Goal: Task Accomplishment & Management: Manage account settings

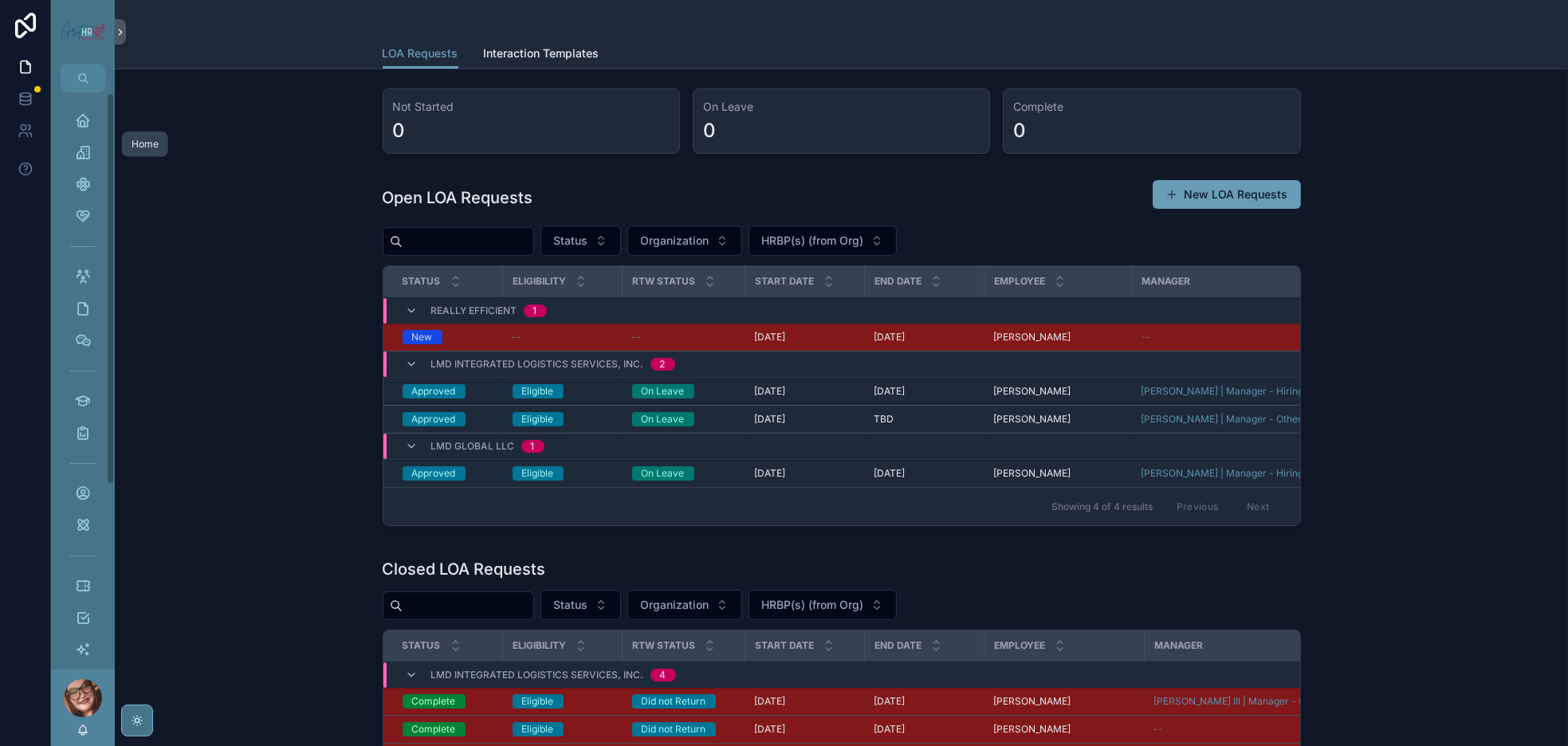
click at [91, 129] on icon "scrollable content" at bounding box center [83, 121] width 16 height 16
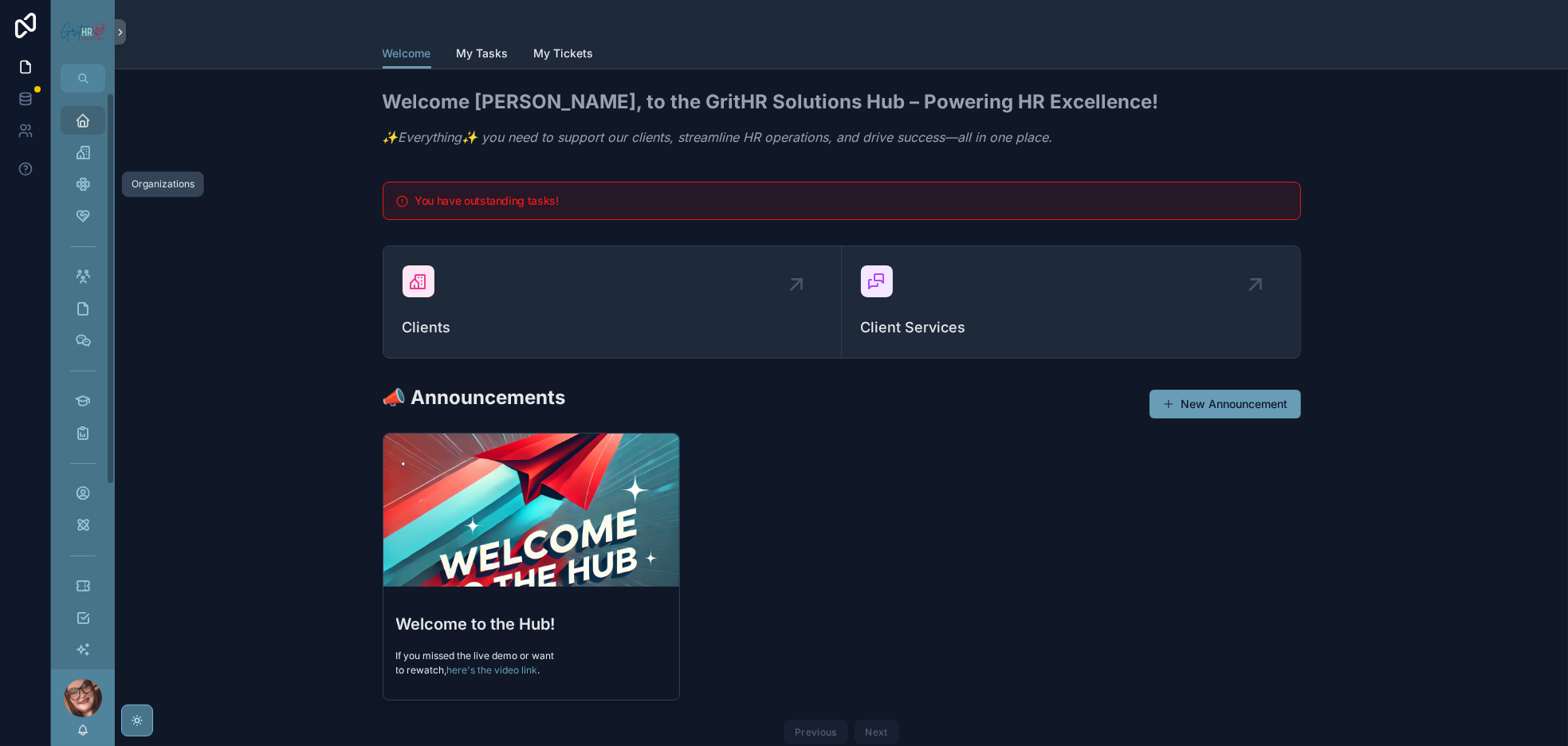
click at [91, 161] on icon "scrollable content" at bounding box center [83, 153] width 16 height 16
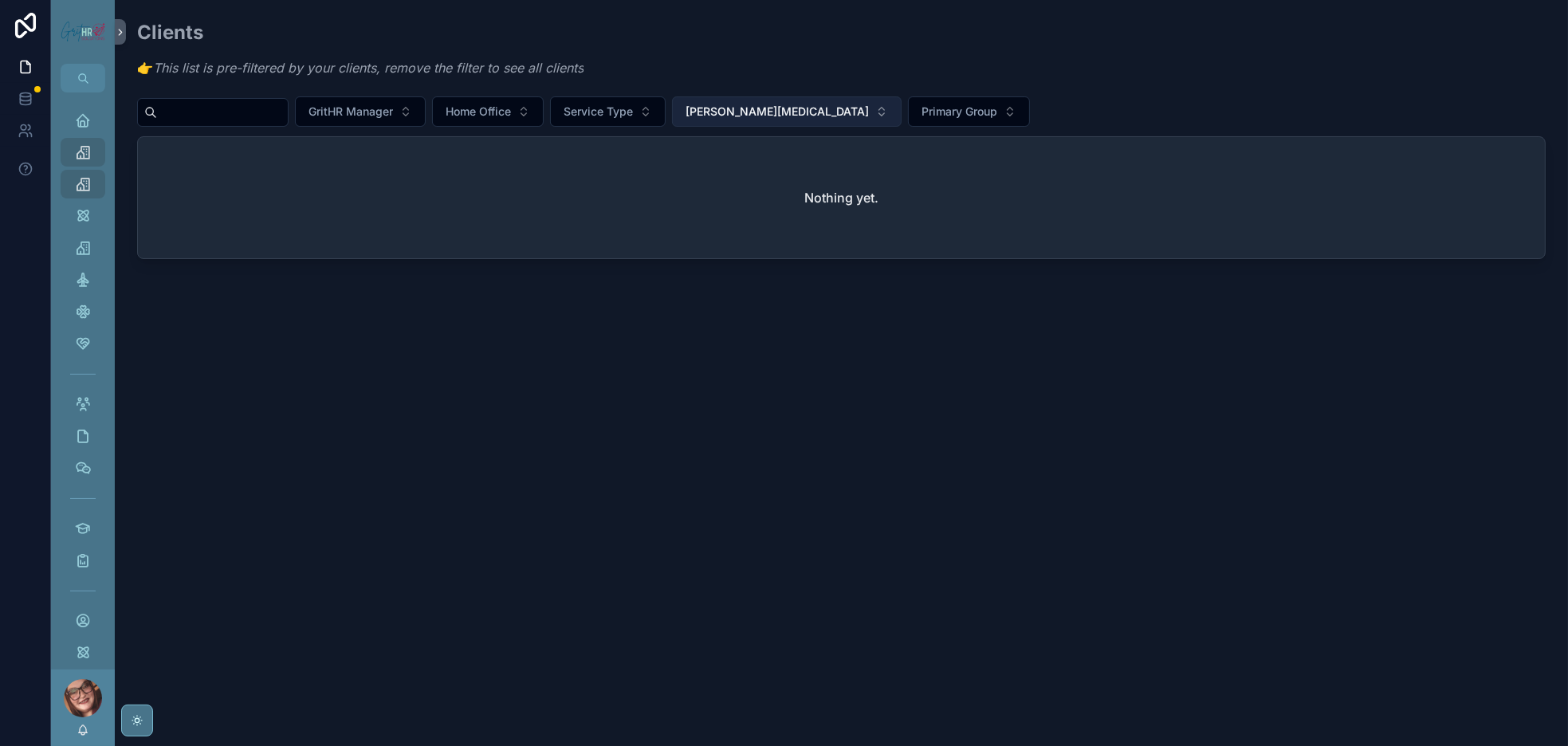
click at [869, 120] on span "[PERSON_NAME][MEDICAL_DATA]" at bounding box center [777, 112] width 184 height 16
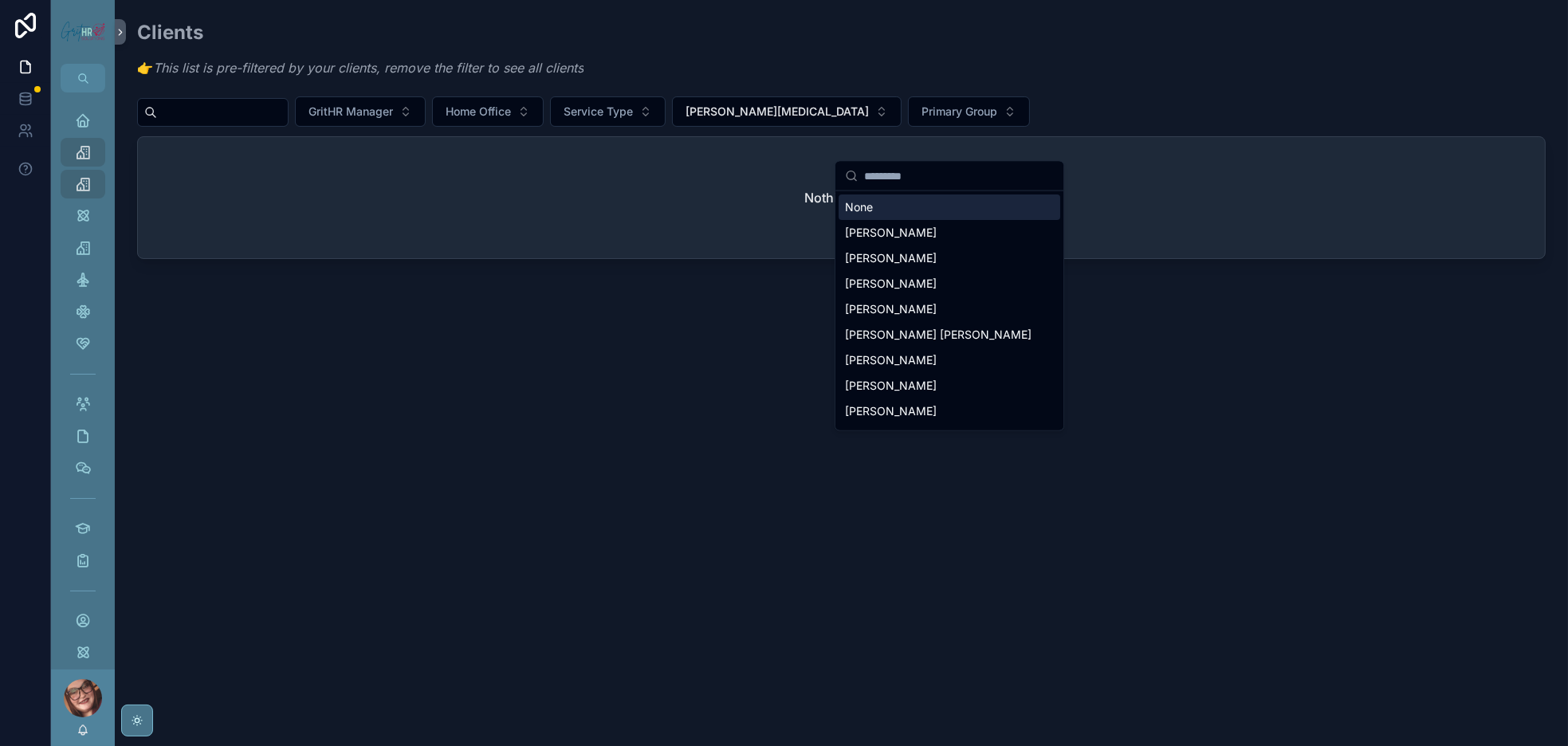
click at [894, 214] on div "None" at bounding box center [950, 207] width 221 height 26
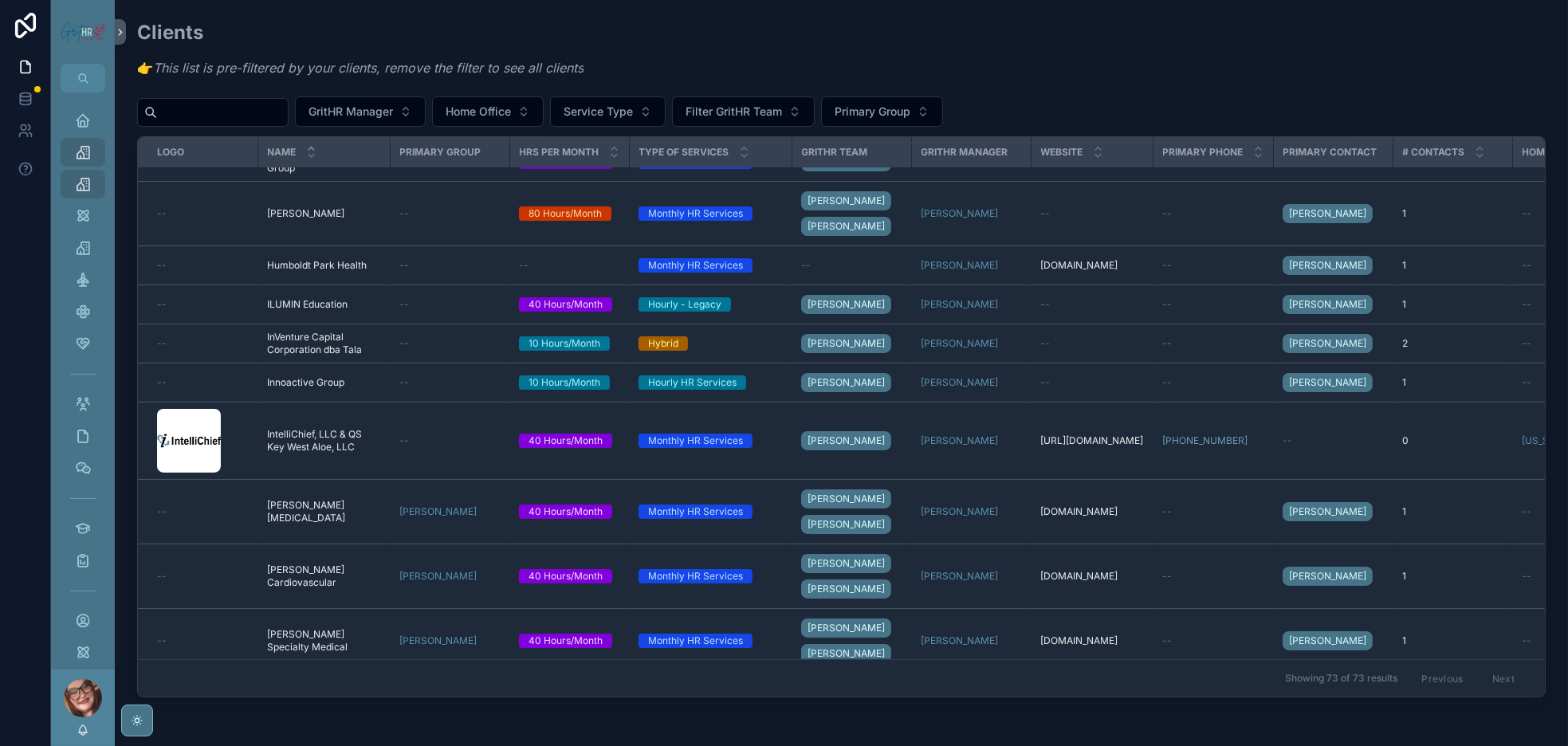
scroll to position [1316, 0]
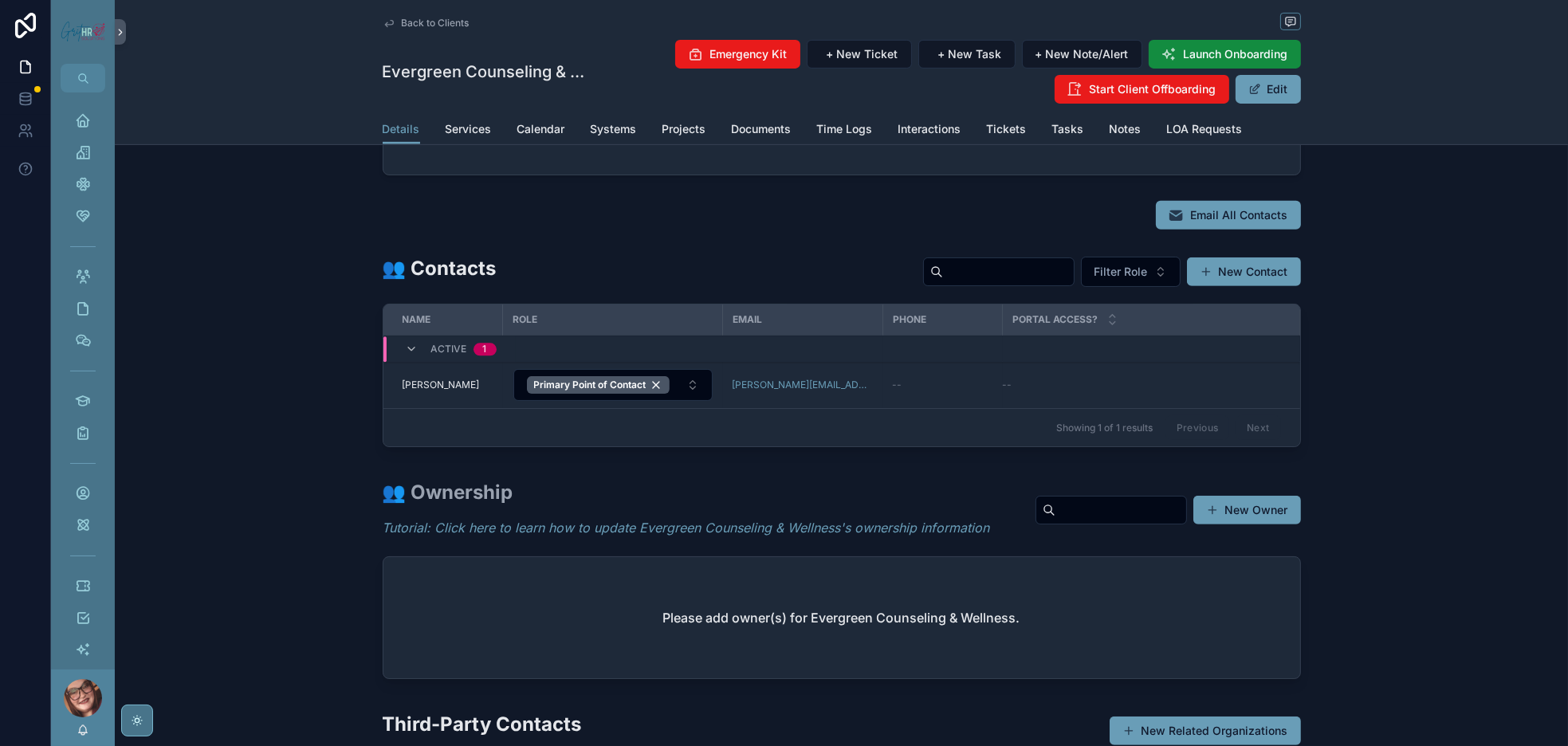
scroll to position [837, 0]
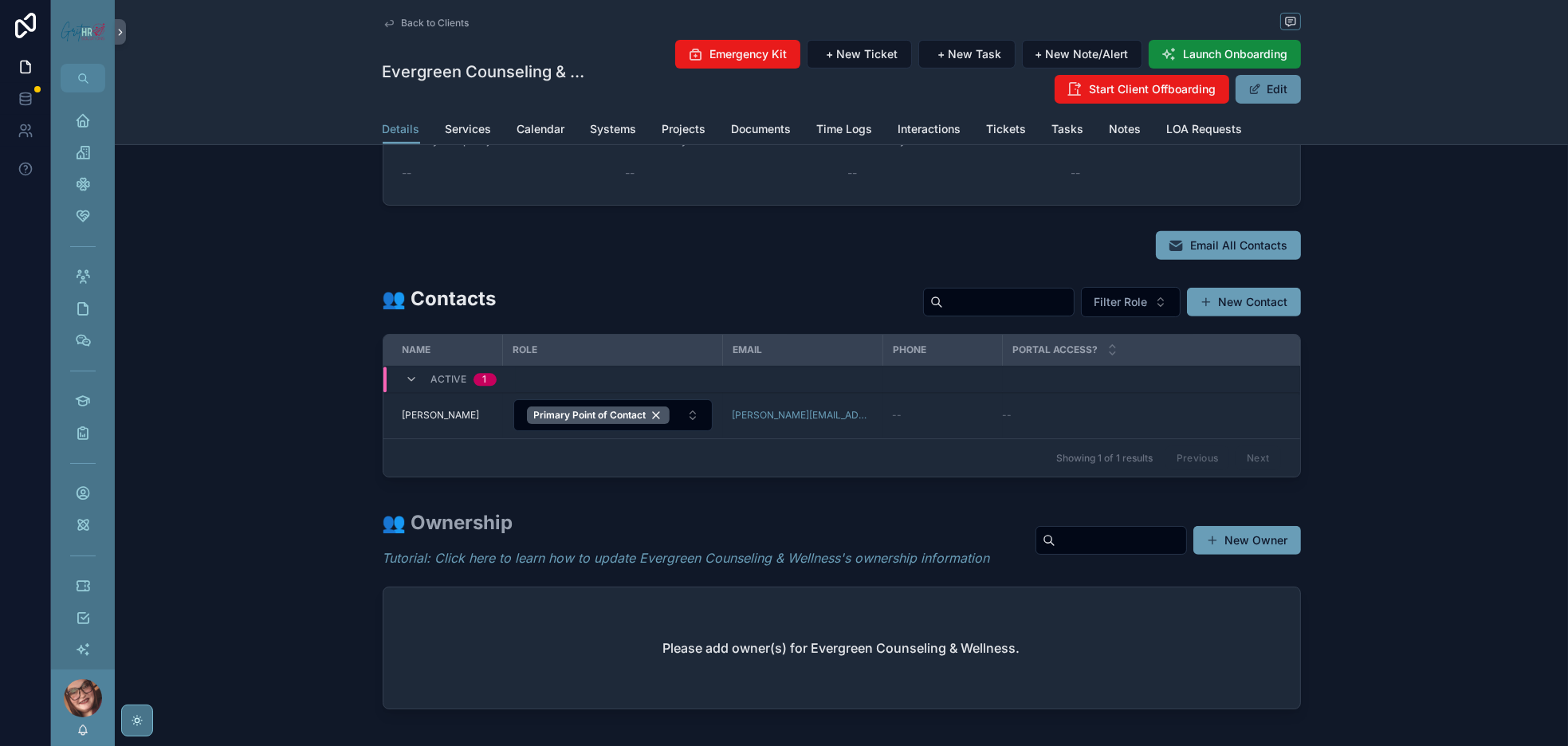
click at [1301, 104] on button "Edit" at bounding box center [1269, 89] width 66 height 29
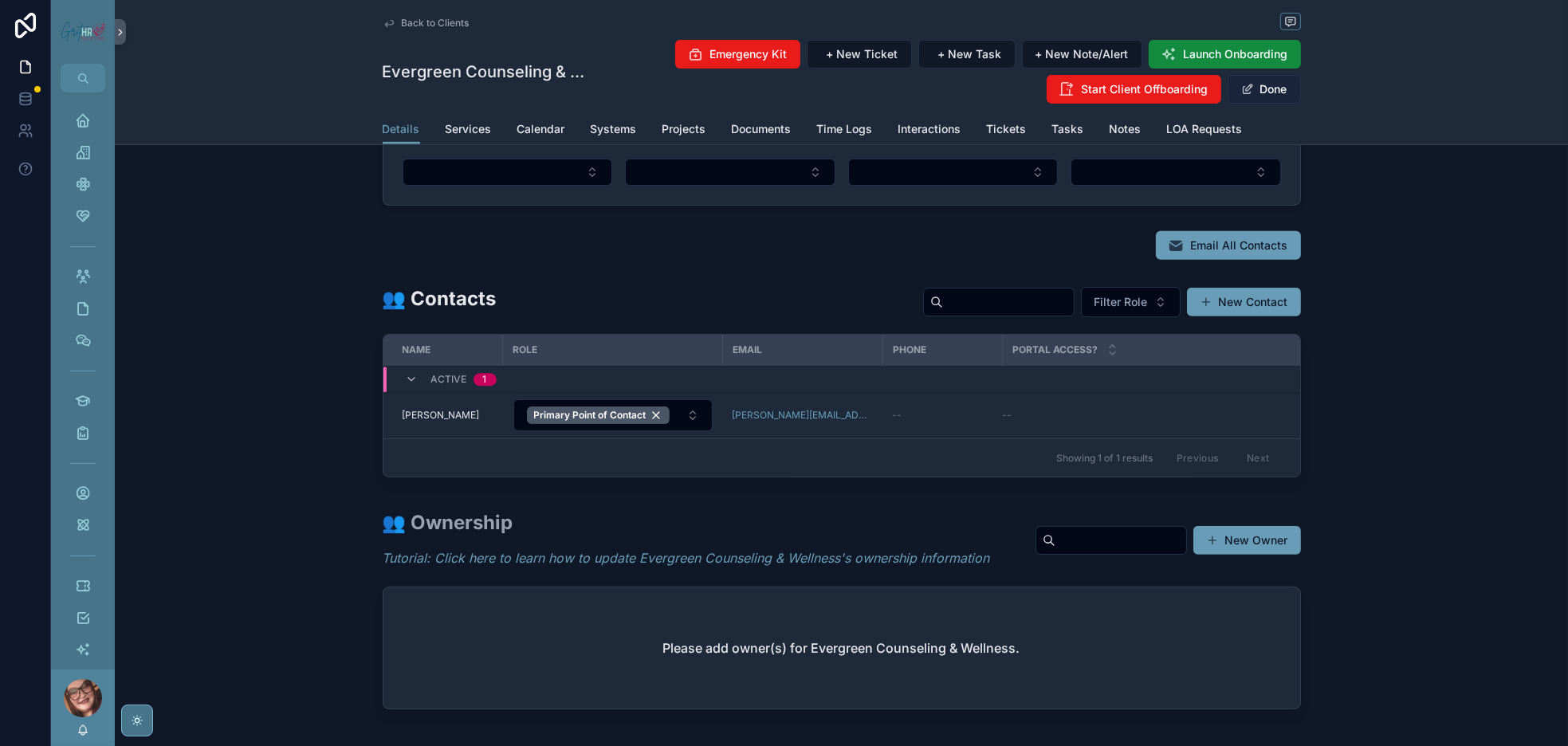
scroll to position [827, 0]
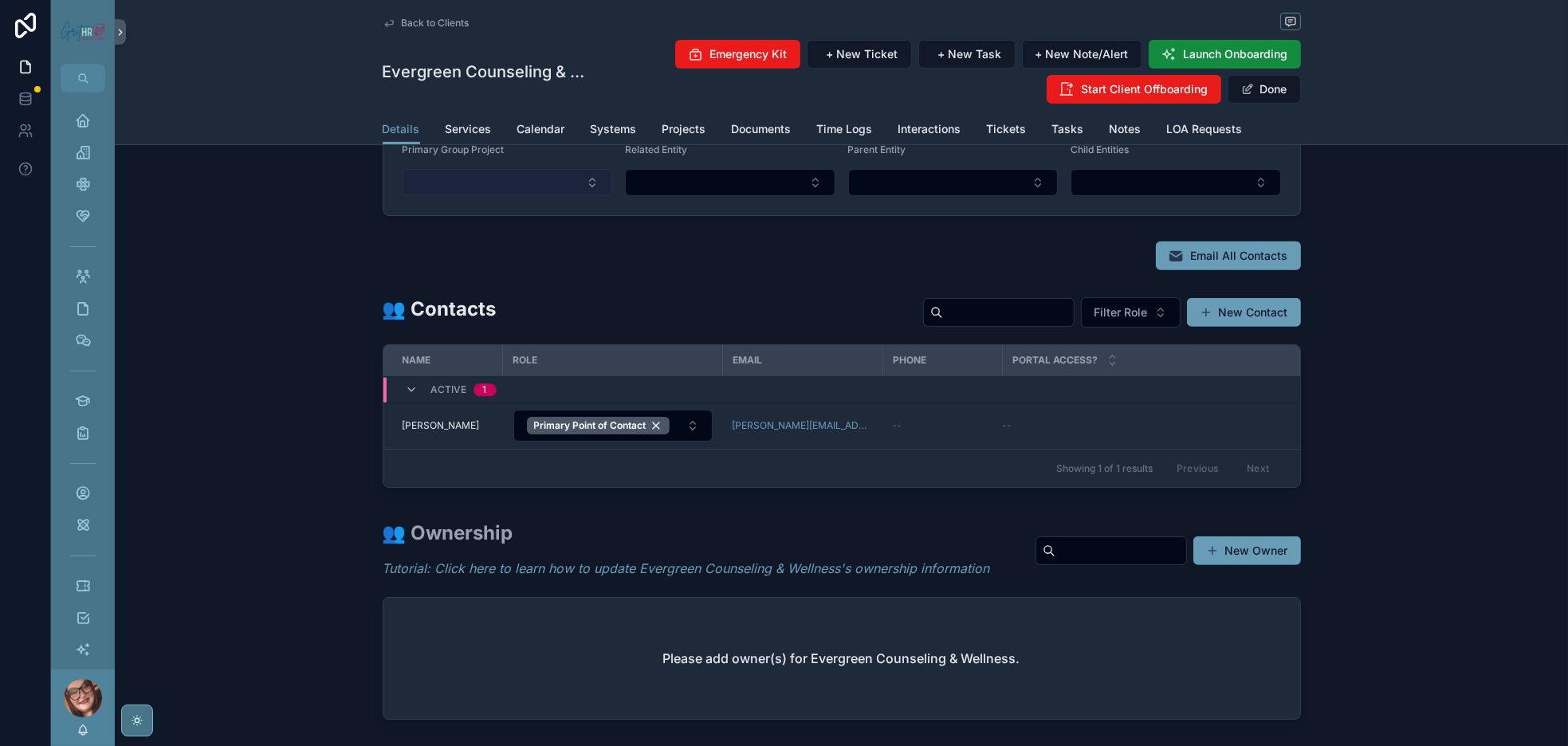
click at [403, 196] on button "Select Button" at bounding box center [508, 182] width 210 height 27
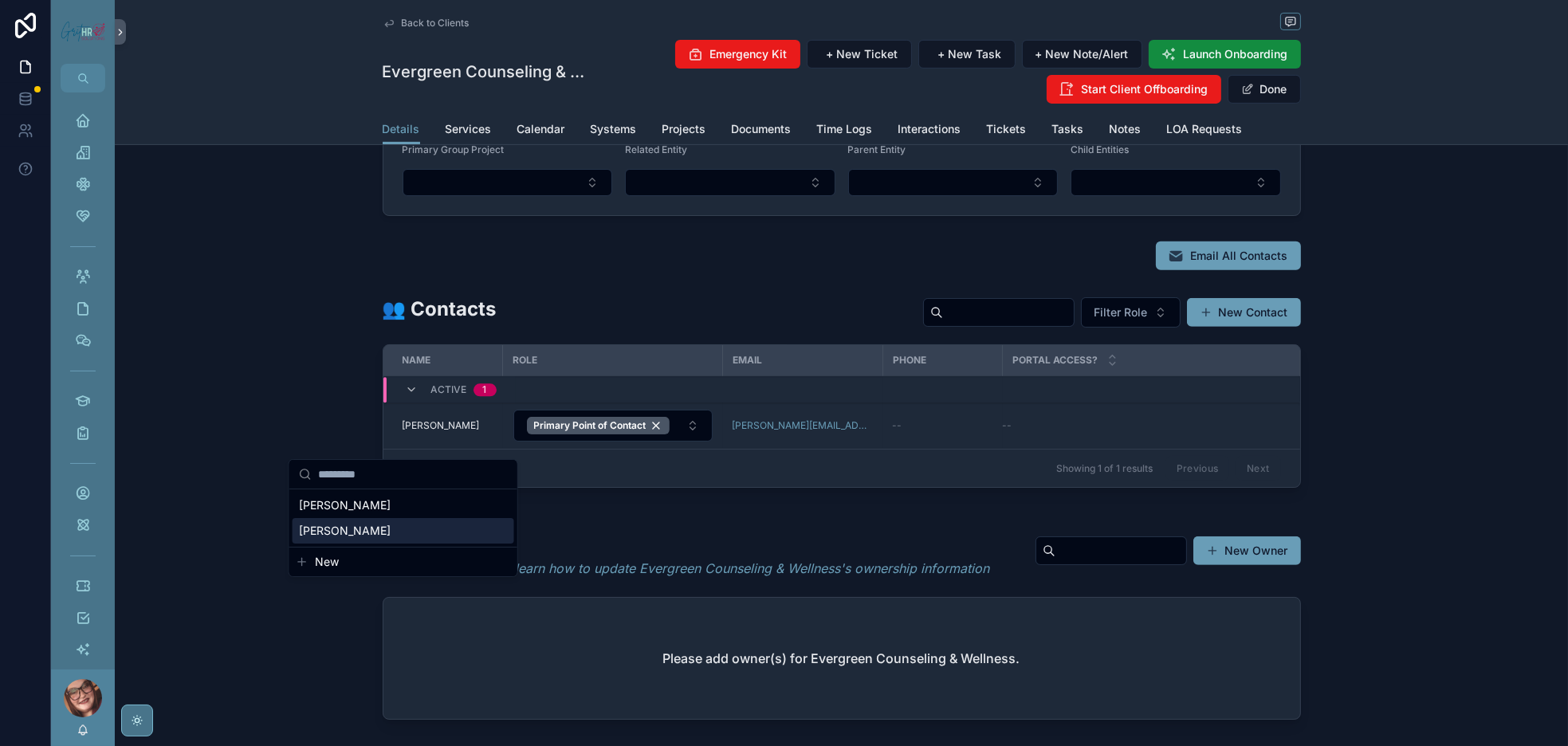
click at [355, 539] on span "[PERSON_NAME]" at bounding box center [345, 531] width 92 height 16
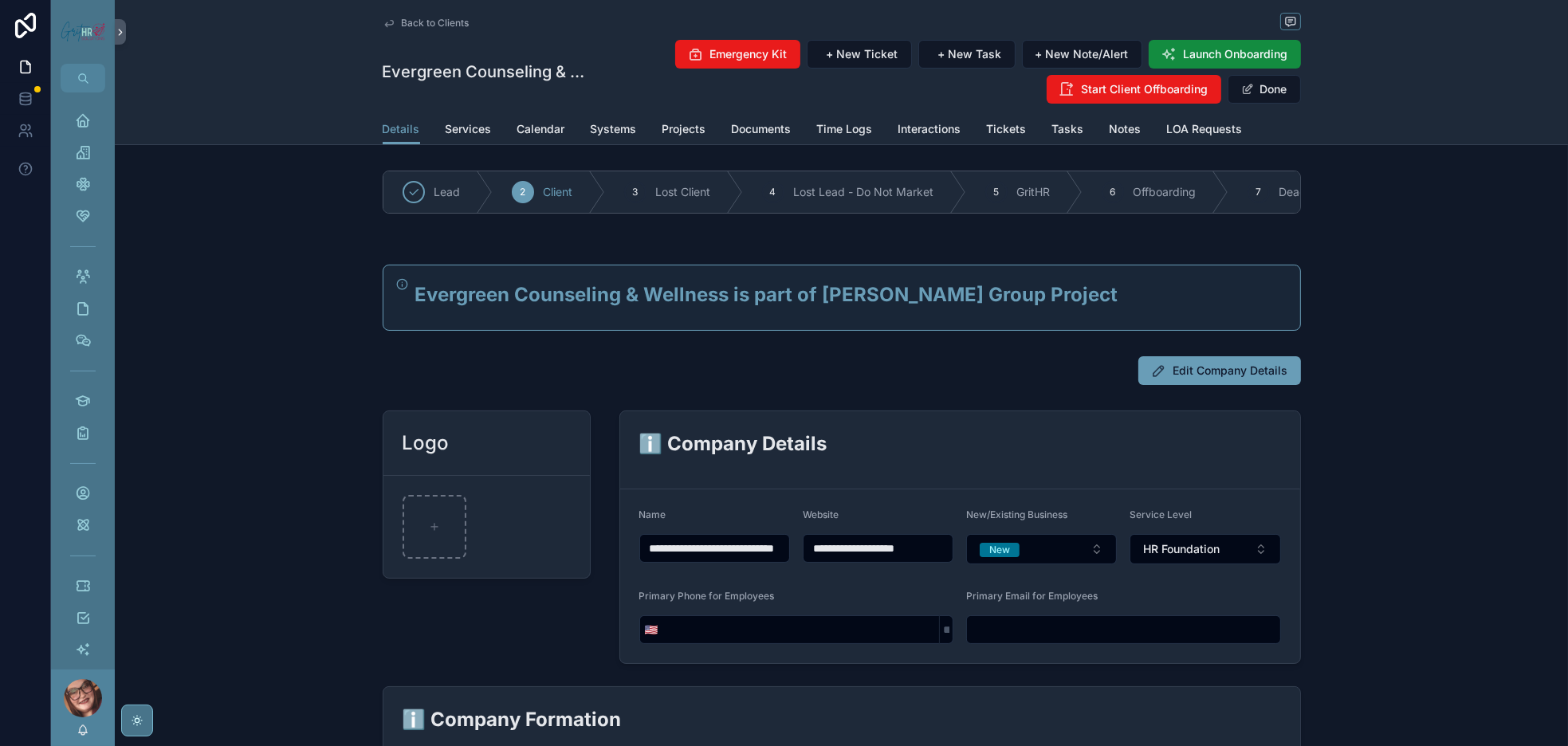
scroll to position [0, 0]
click at [1301, 104] on button "Done" at bounding box center [1265, 89] width 74 height 29
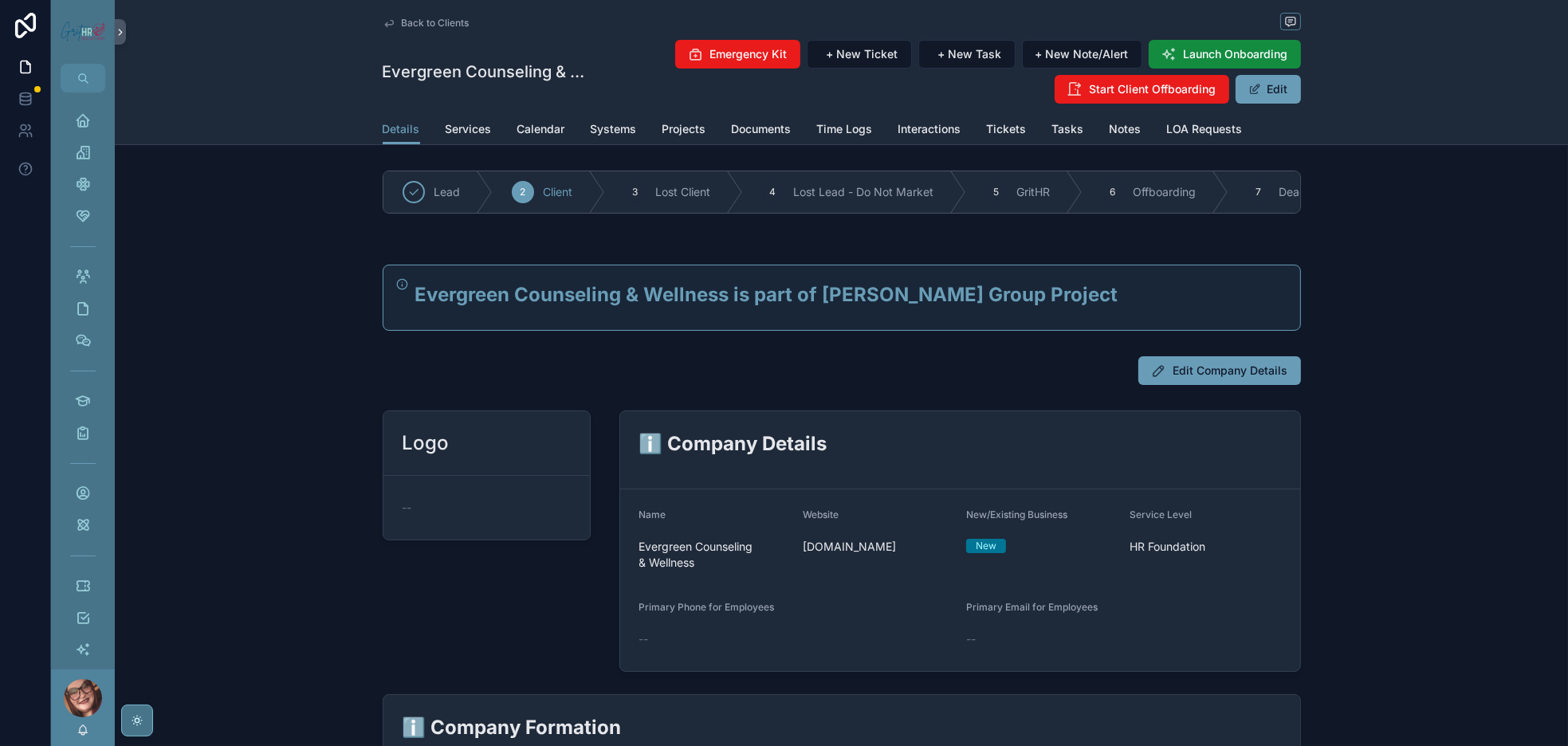
click at [402, 30] on span "Back to Clients" at bounding box center [436, 23] width 68 height 13
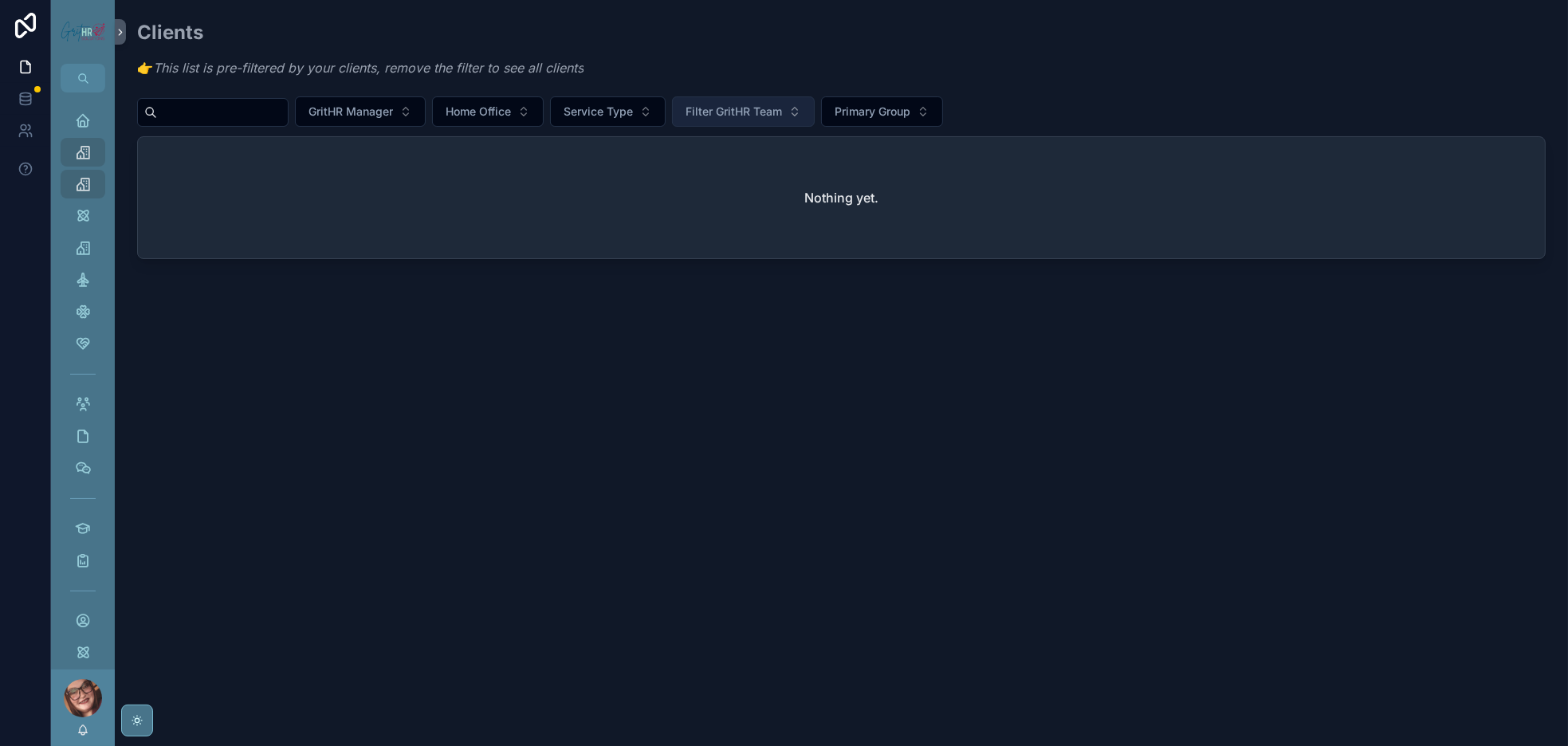
click at [815, 127] on button "Filter GritHR Team" at bounding box center [743, 112] width 143 height 30
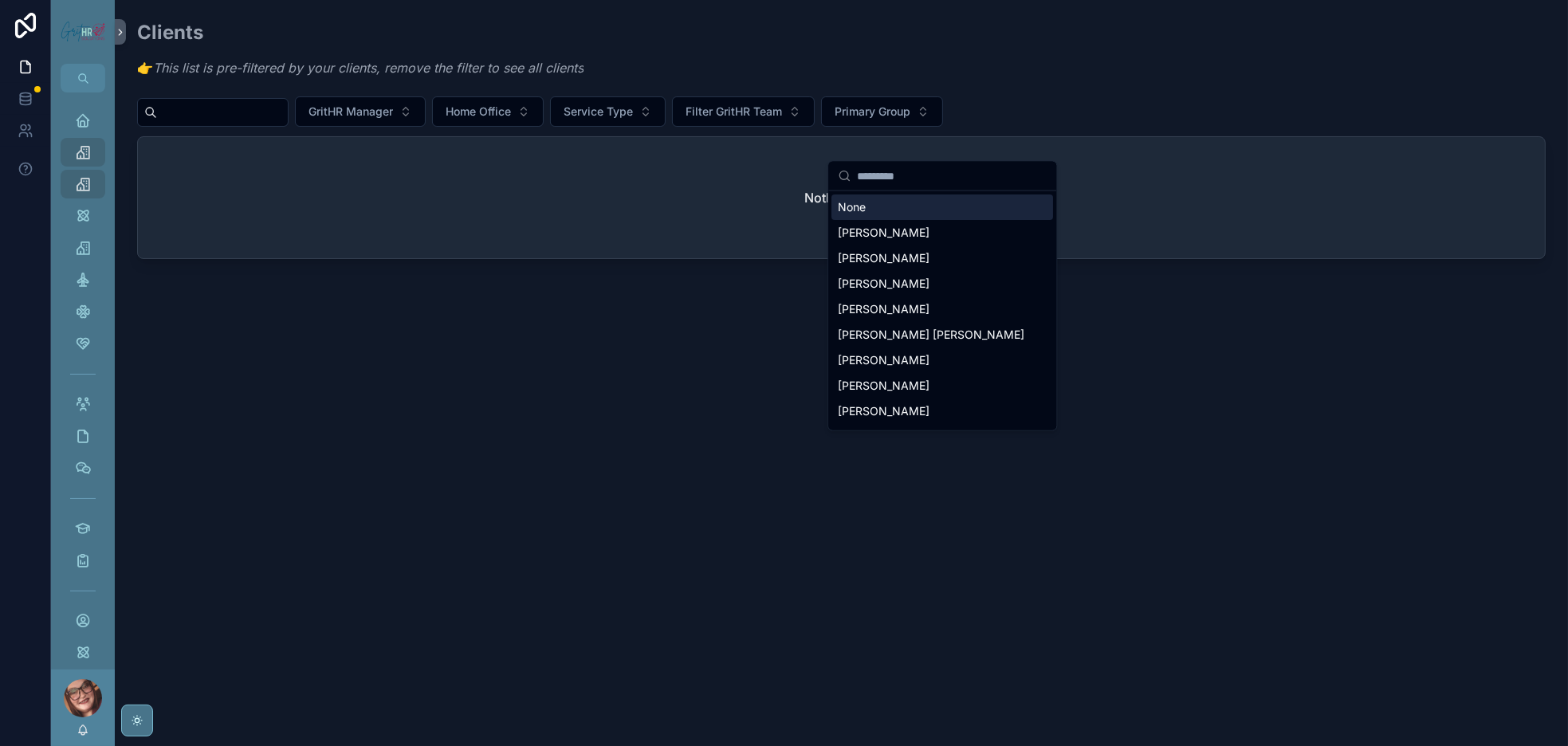
click at [887, 216] on div "None" at bounding box center [943, 207] width 221 height 26
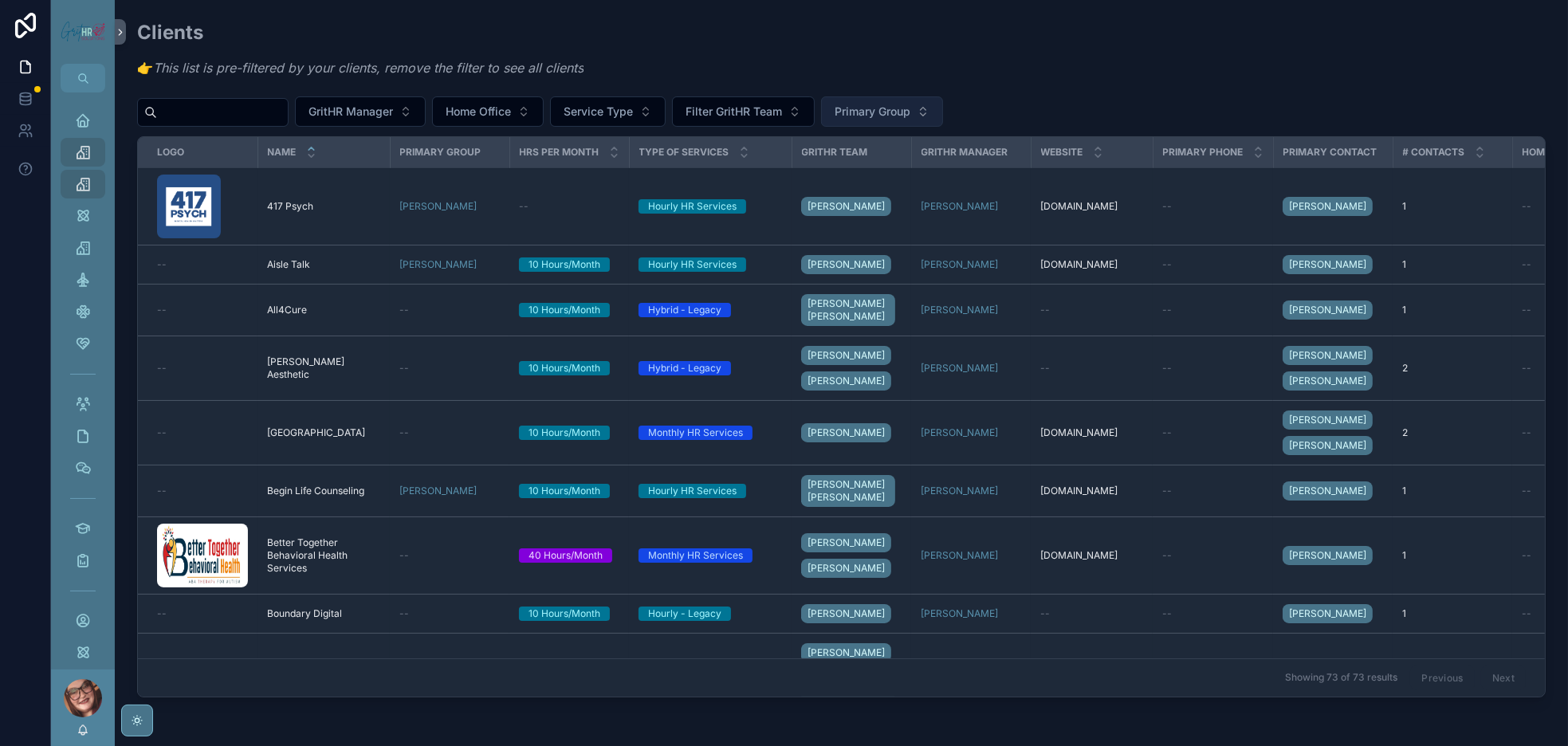
click at [911, 120] on span "Primary Group" at bounding box center [873, 112] width 76 height 16
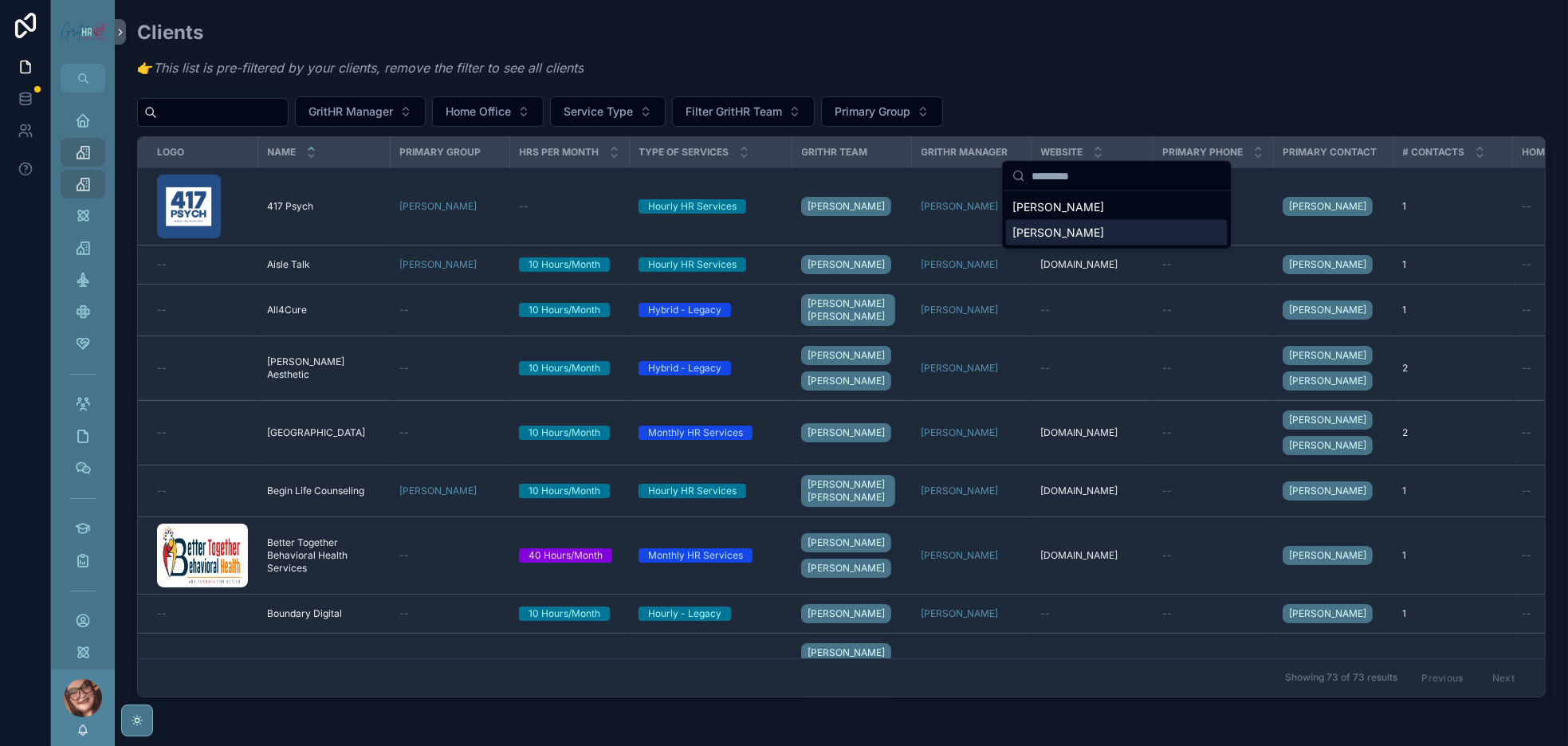
click at [1082, 241] on div "[PERSON_NAME]" at bounding box center [1117, 233] width 221 height 26
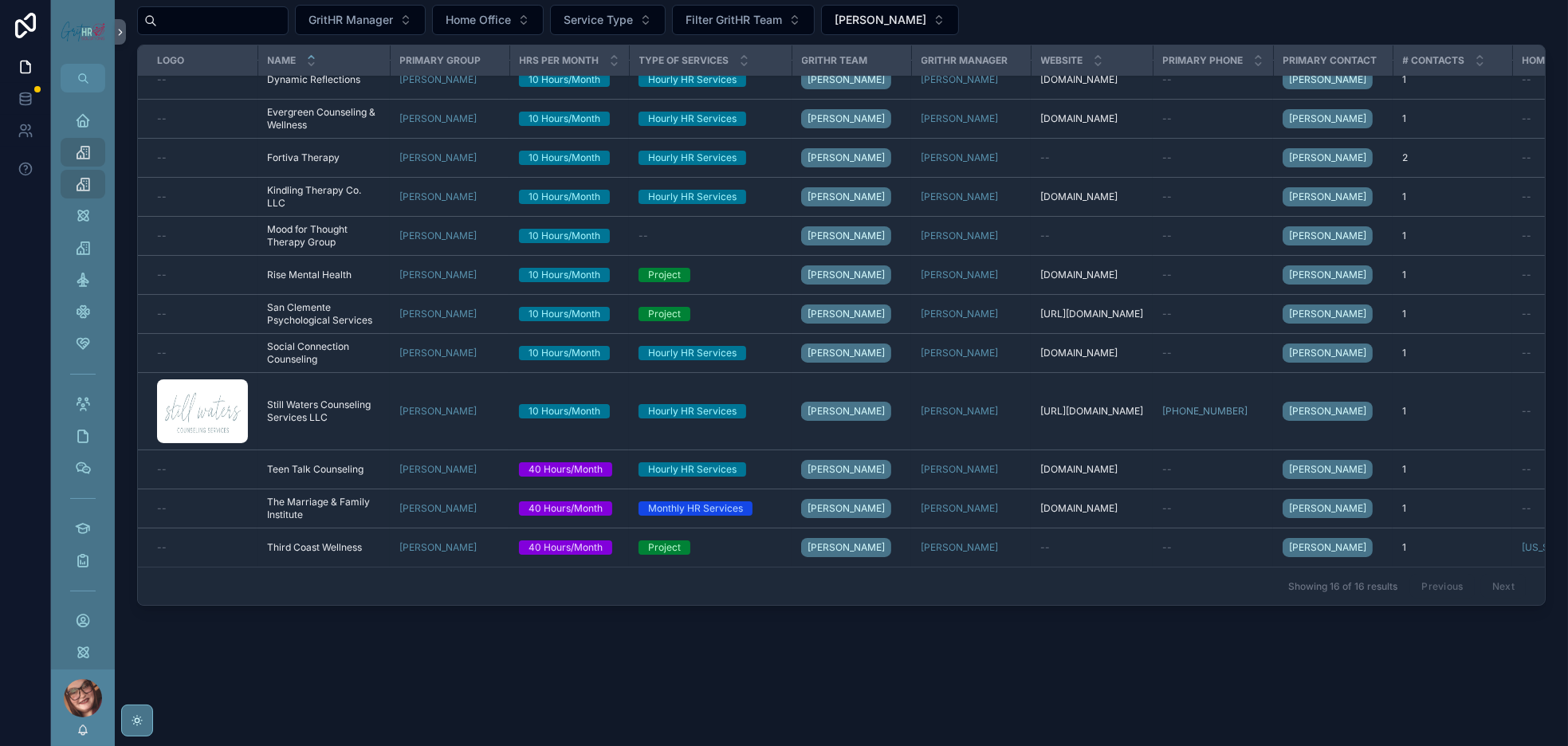
scroll to position [250, 0]
click at [960, 12] on button "[PERSON_NAME]" at bounding box center [890, 20] width 138 height 30
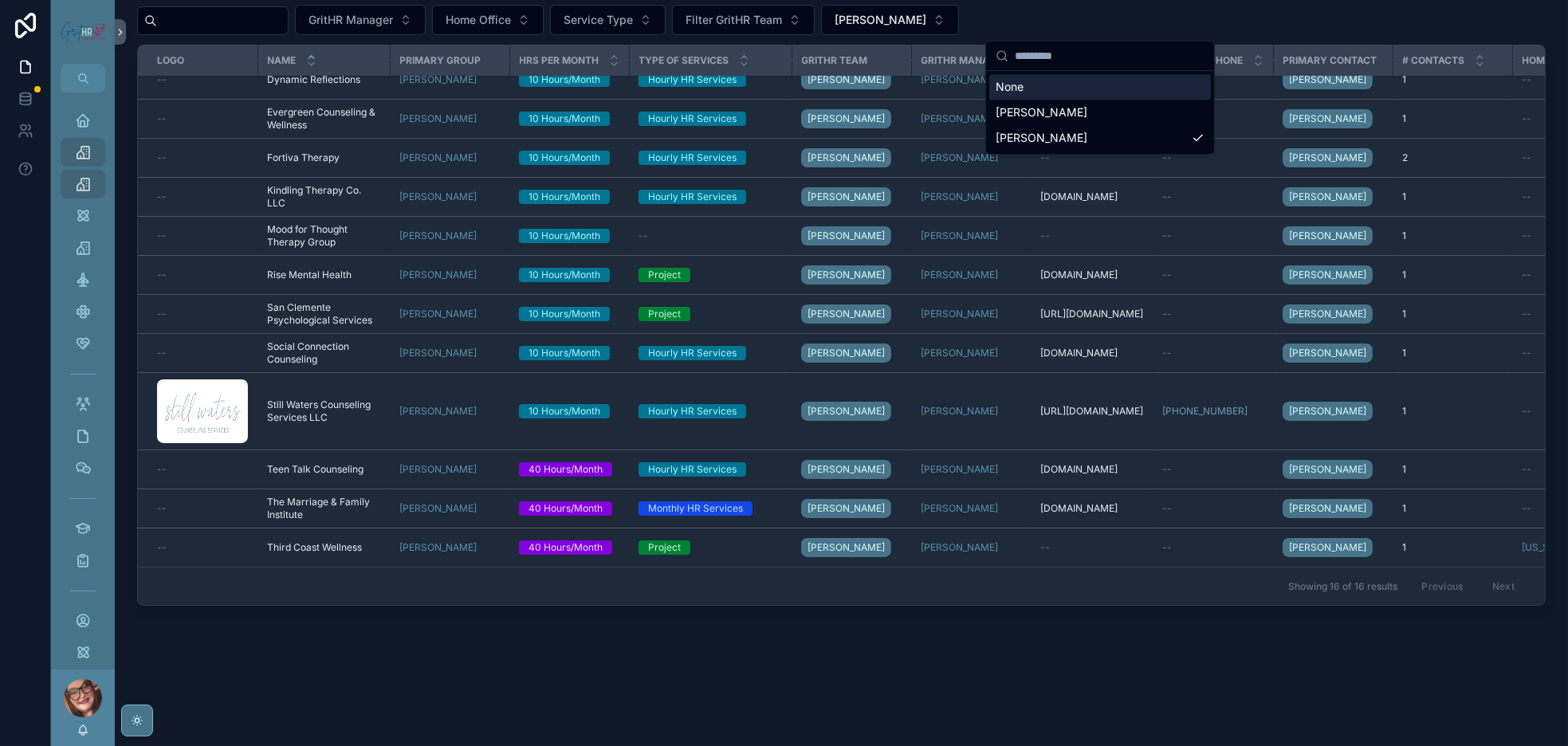
click at [1051, 100] on div "None" at bounding box center [1100, 87] width 221 height 26
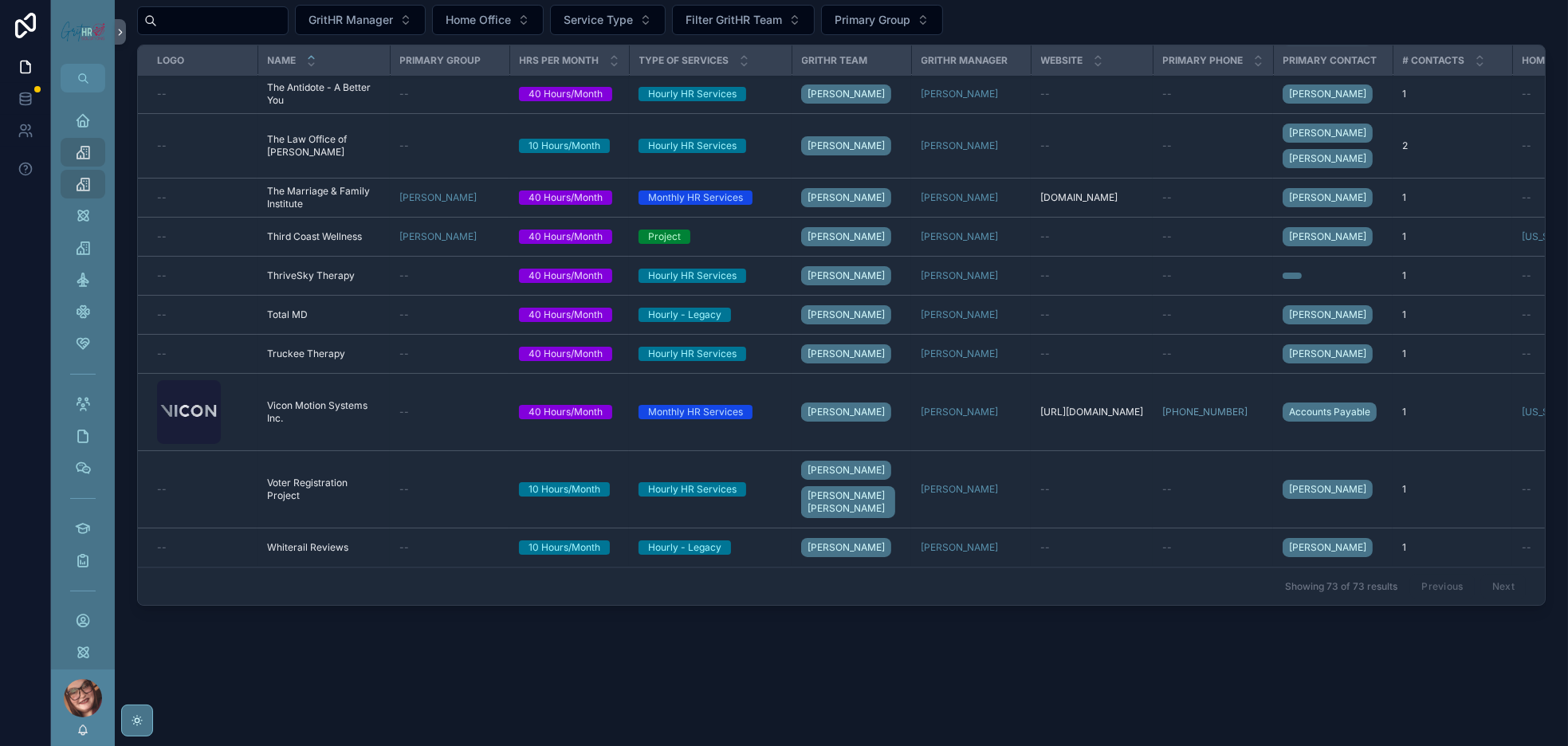
scroll to position [5271, 0]
drag, startPoint x: 358, startPoint y: 264, endPoint x: 348, endPoint y: 264, distance: 10.0
click at [345, 348] on span "Truckee Therapy" at bounding box center [306, 354] width 78 height 13
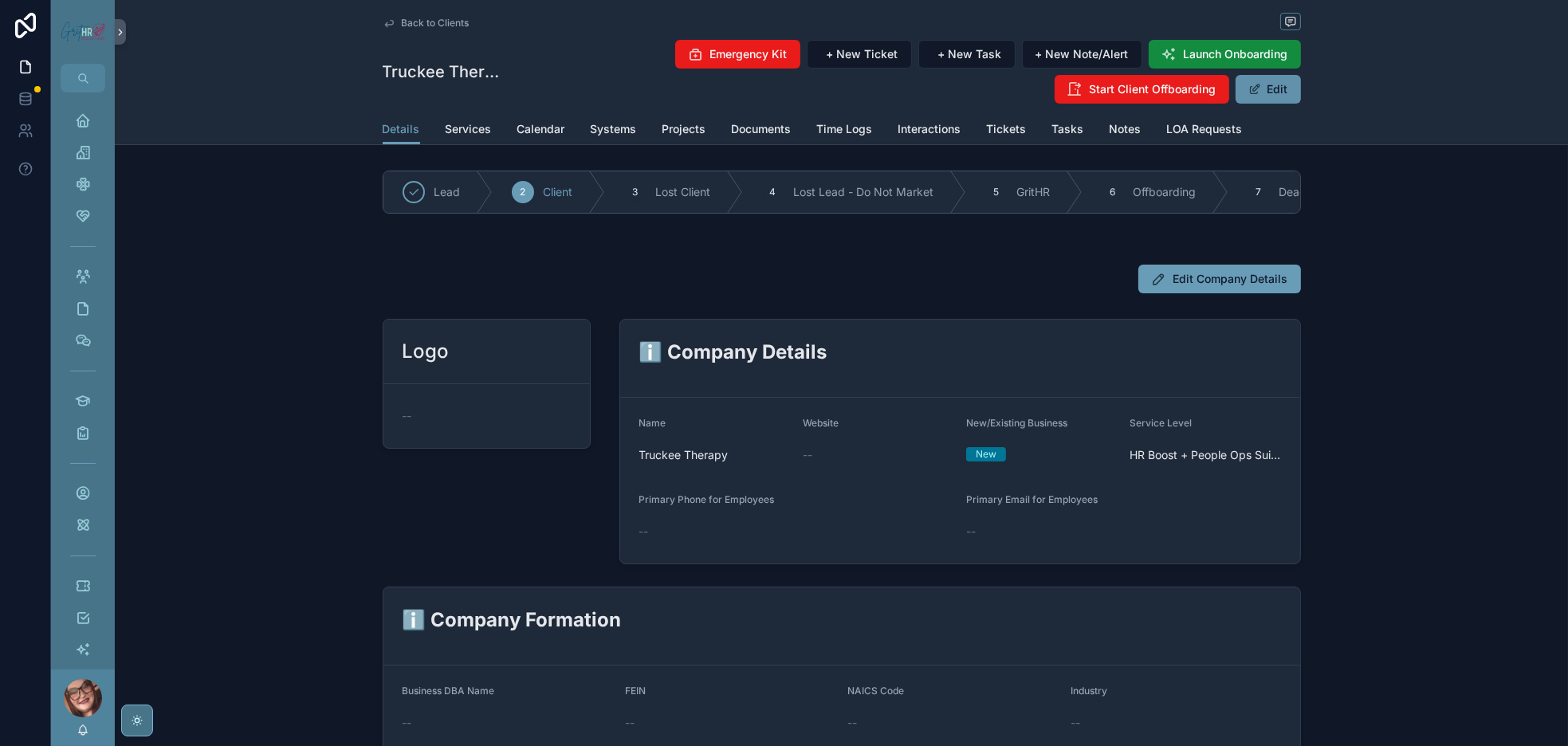
click at [1301, 102] on button "Edit" at bounding box center [1269, 89] width 66 height 29
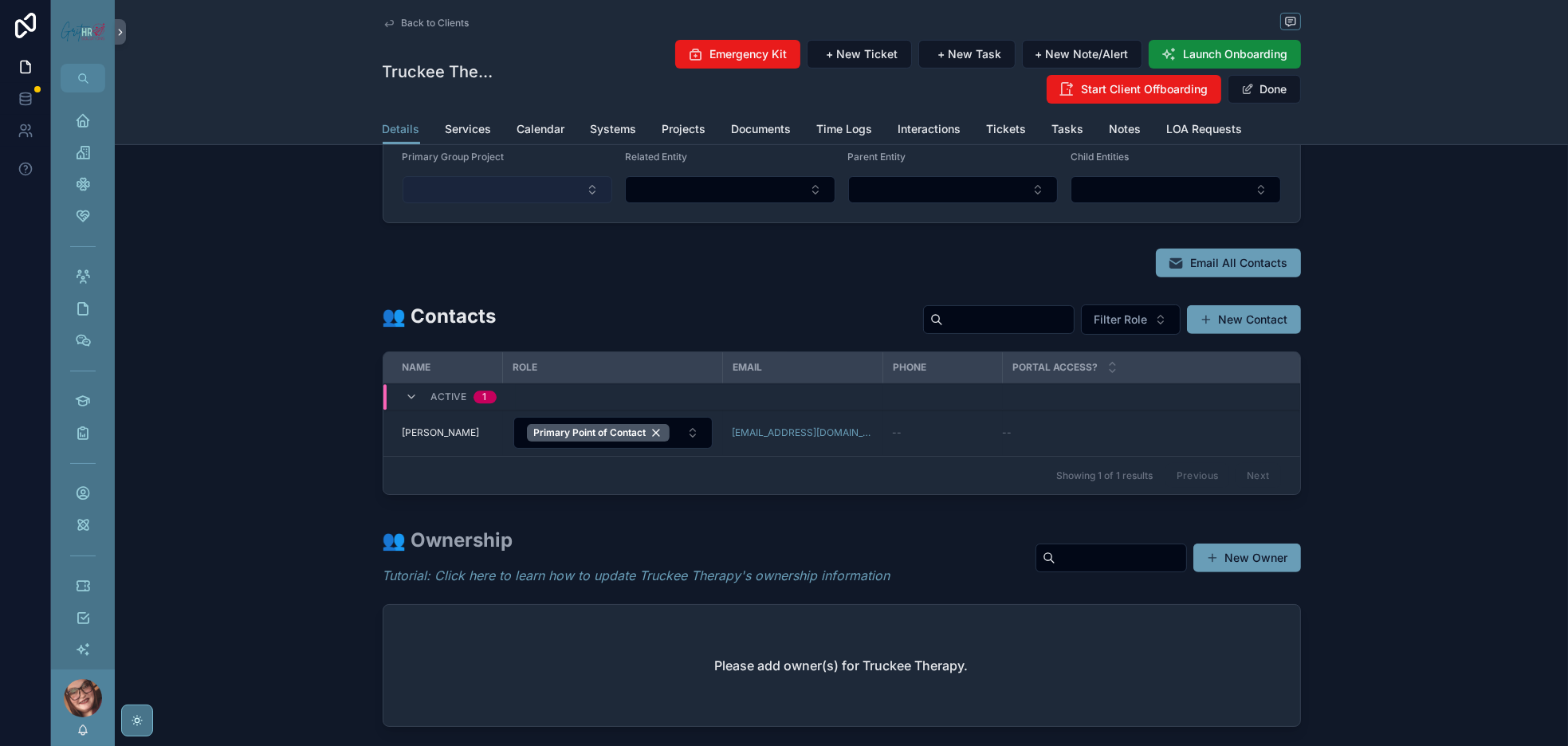
scroll to position [837, 0]
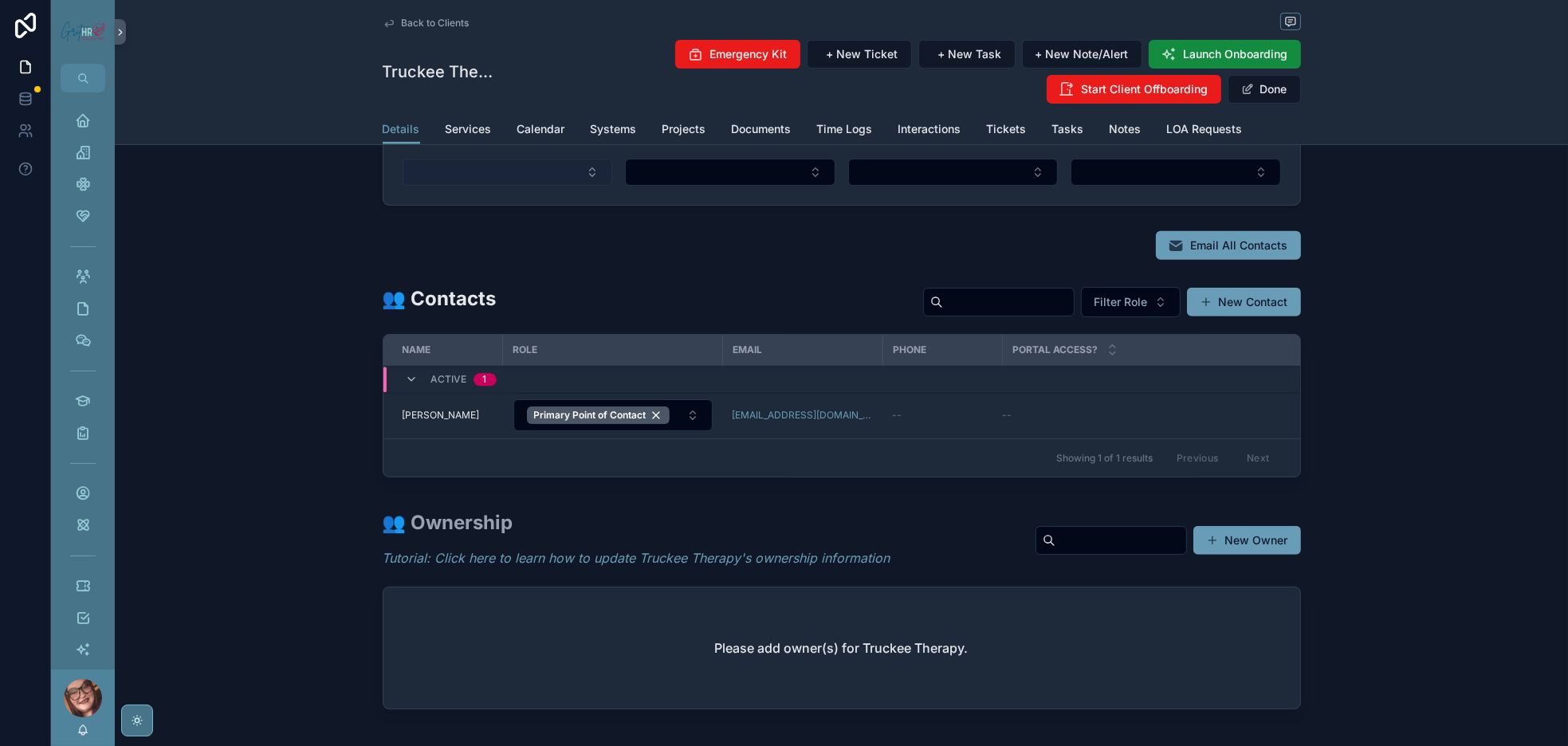
click at [403, 186] on button "Select Button" at bounding box center [508, 172] width 210 height 27
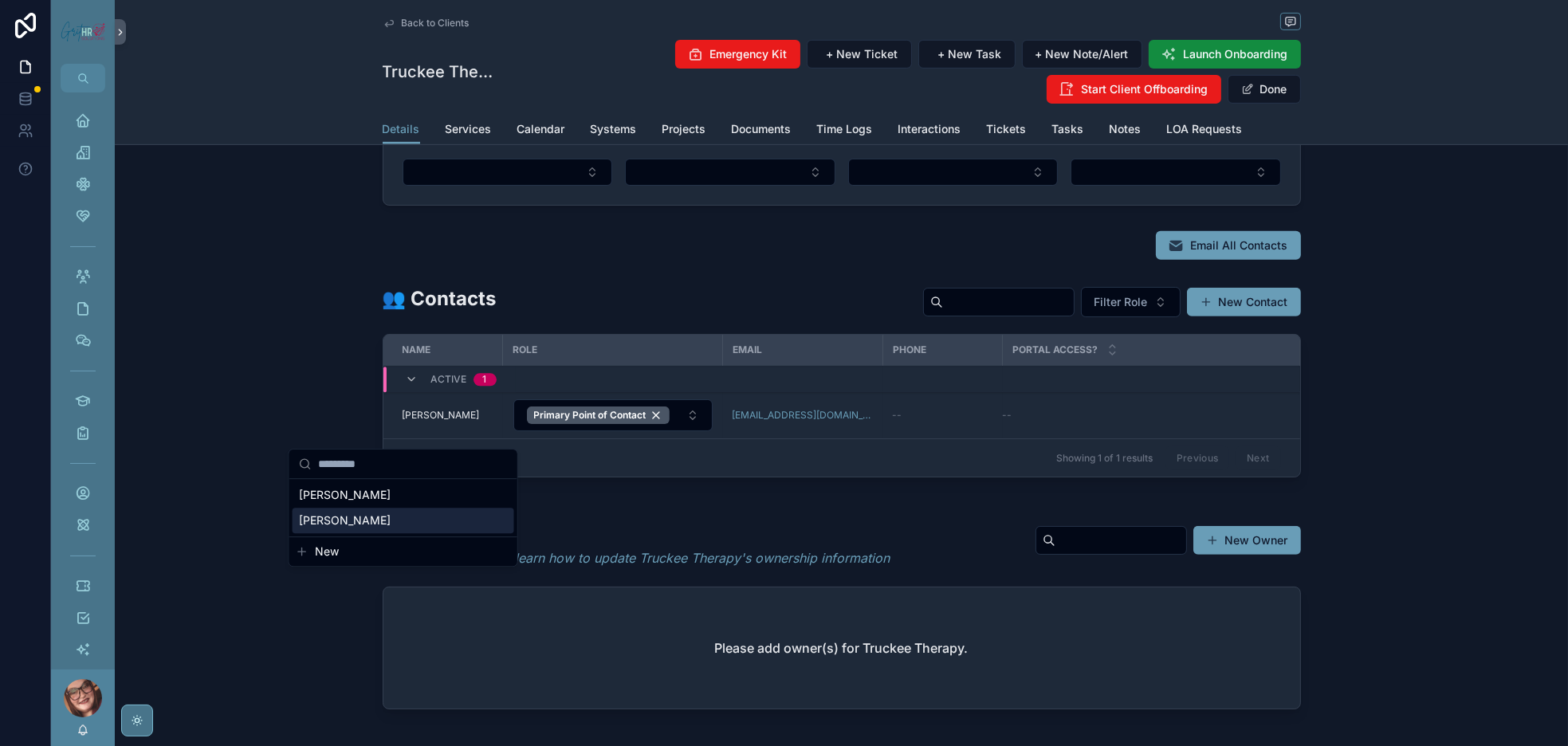
click at [321, 529] on span "[PERSON_NAME]" at bounding box center [345, 521] width 92 height 16
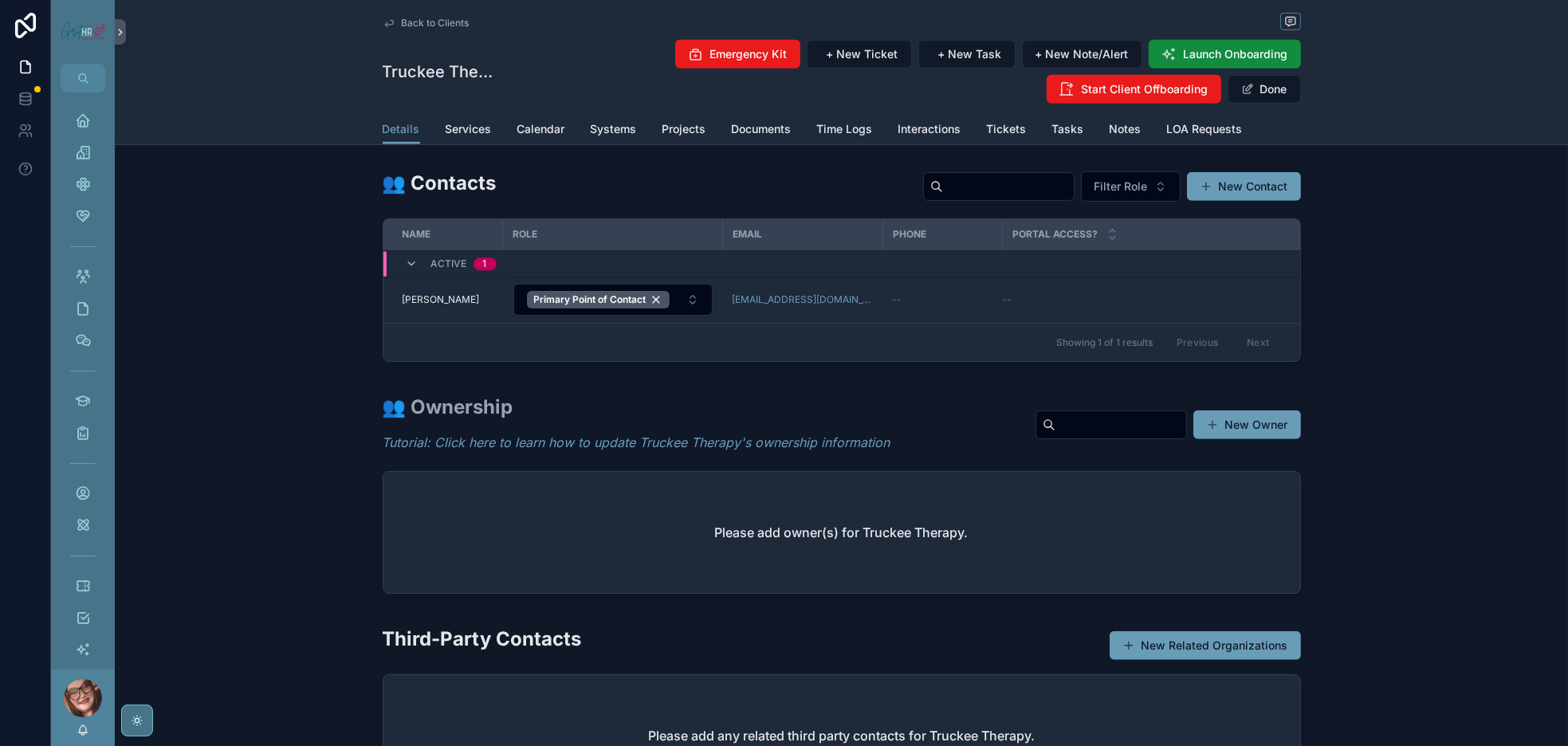
scroll to position [1070, 0]
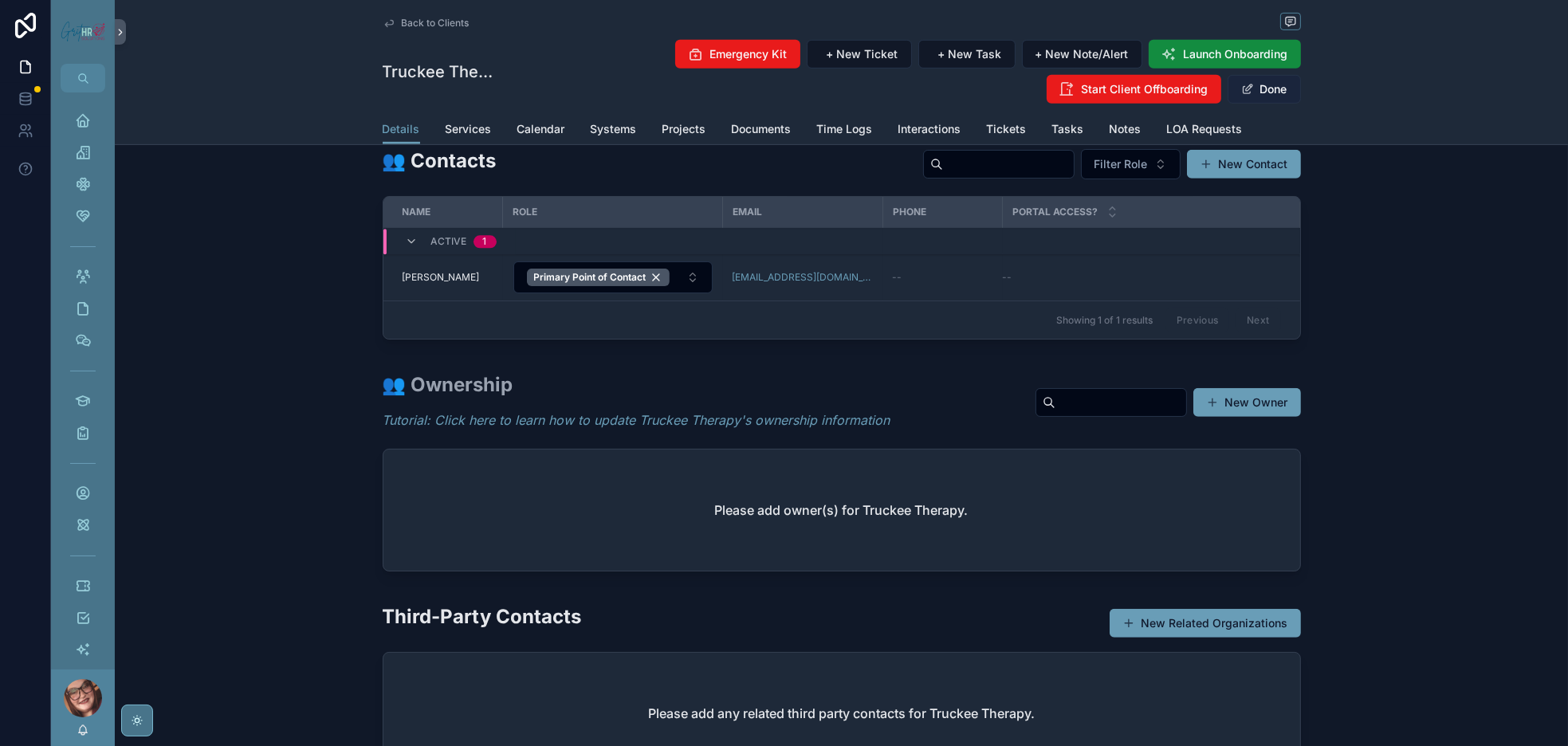
click at [1301, 102] on button "Done" at bounding box center [1265, 89] width 74 height 29
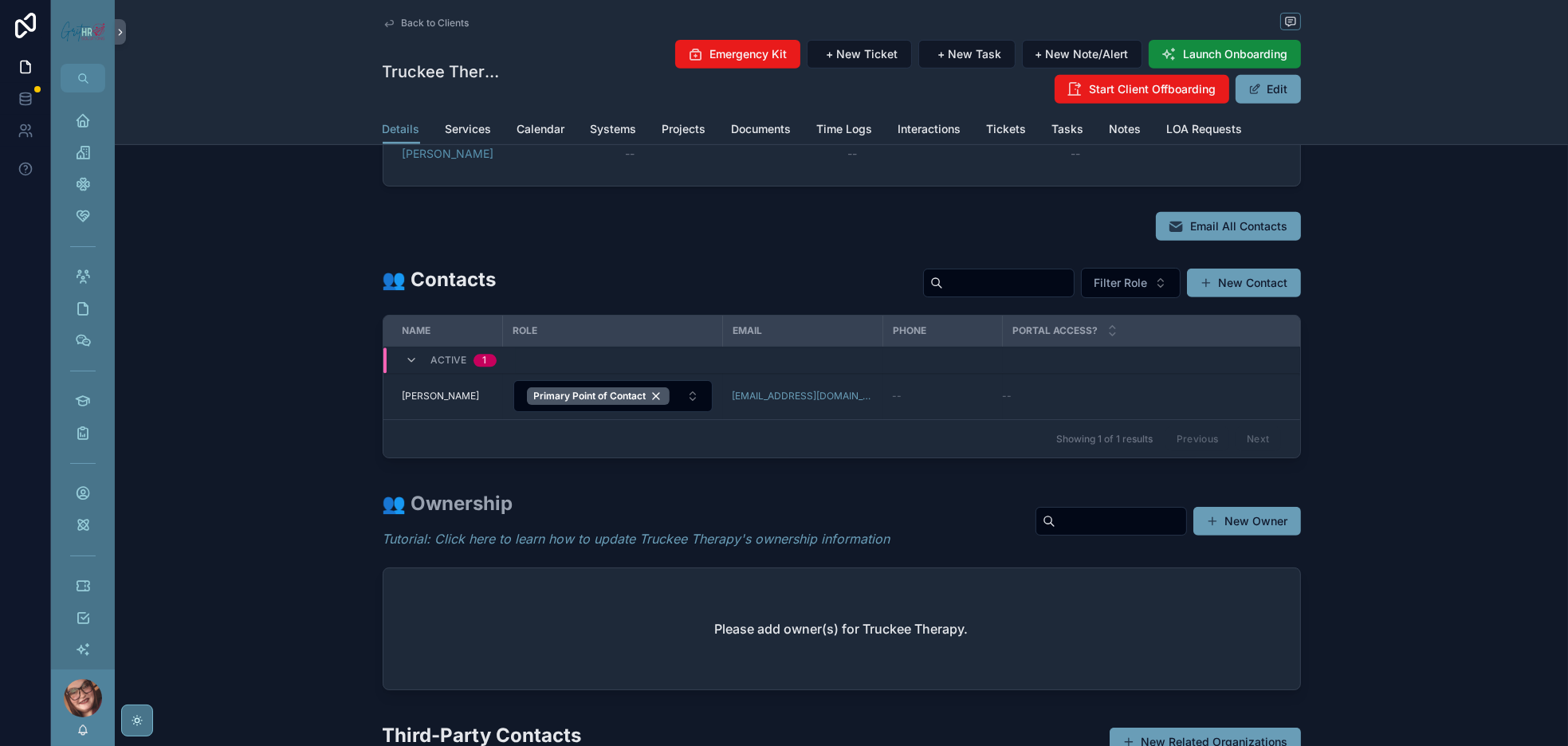
scroll to position [817, 0]
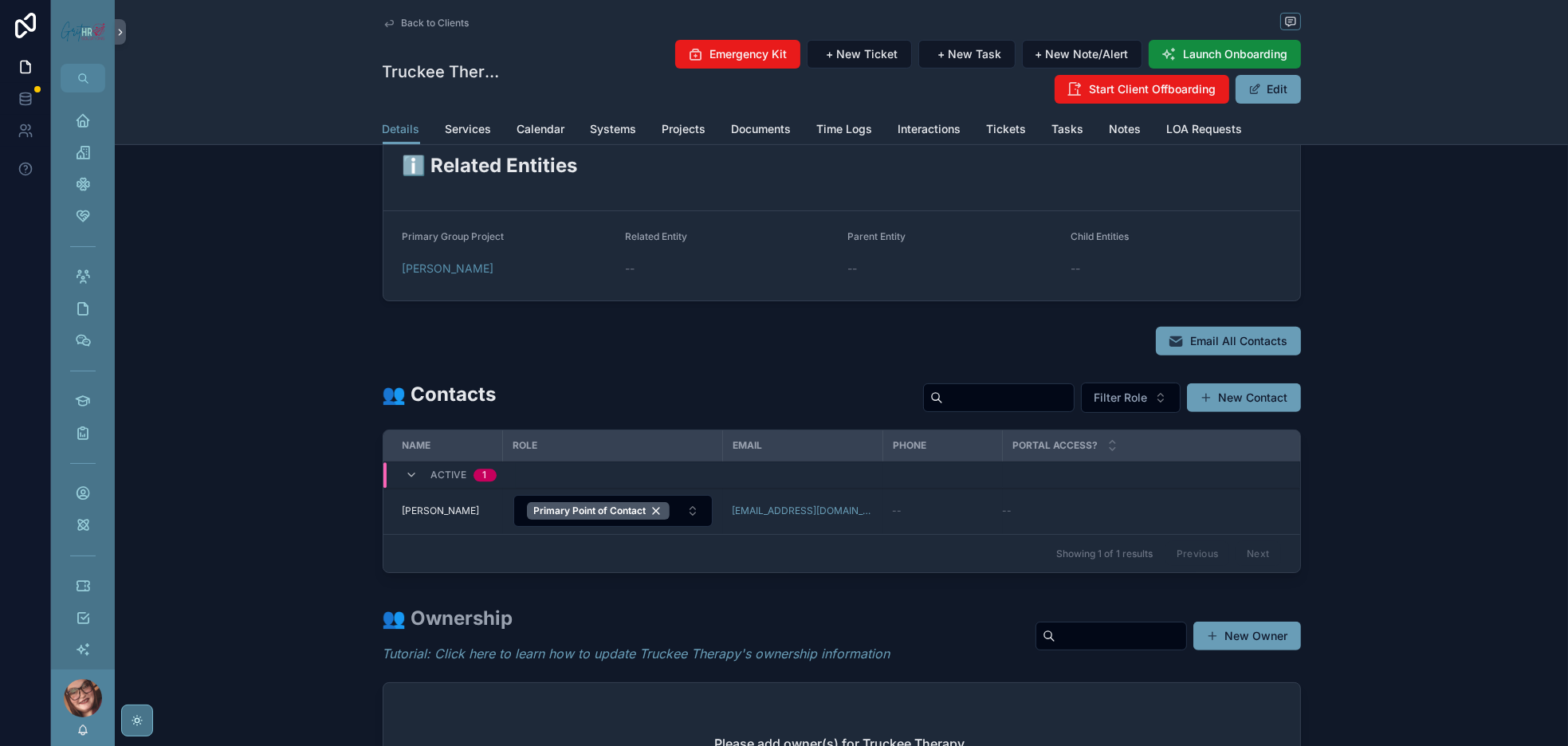
click at [402, 29] on span "Back to Clients" at bounding box center [436, 23] width 68 height 13
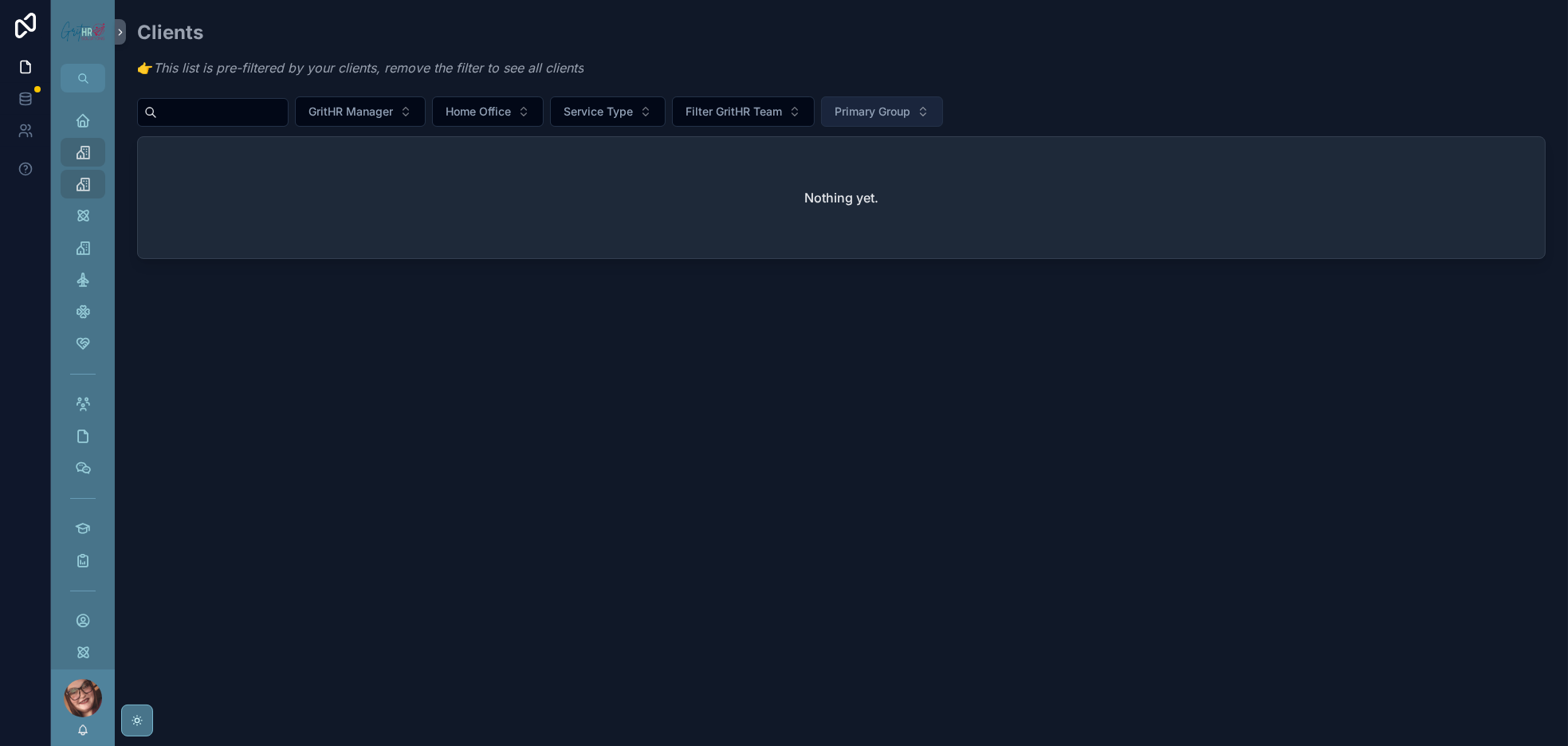
click at [911, 120] on span "Primary Group" at bounding box center [873, 112] width 76 height 16
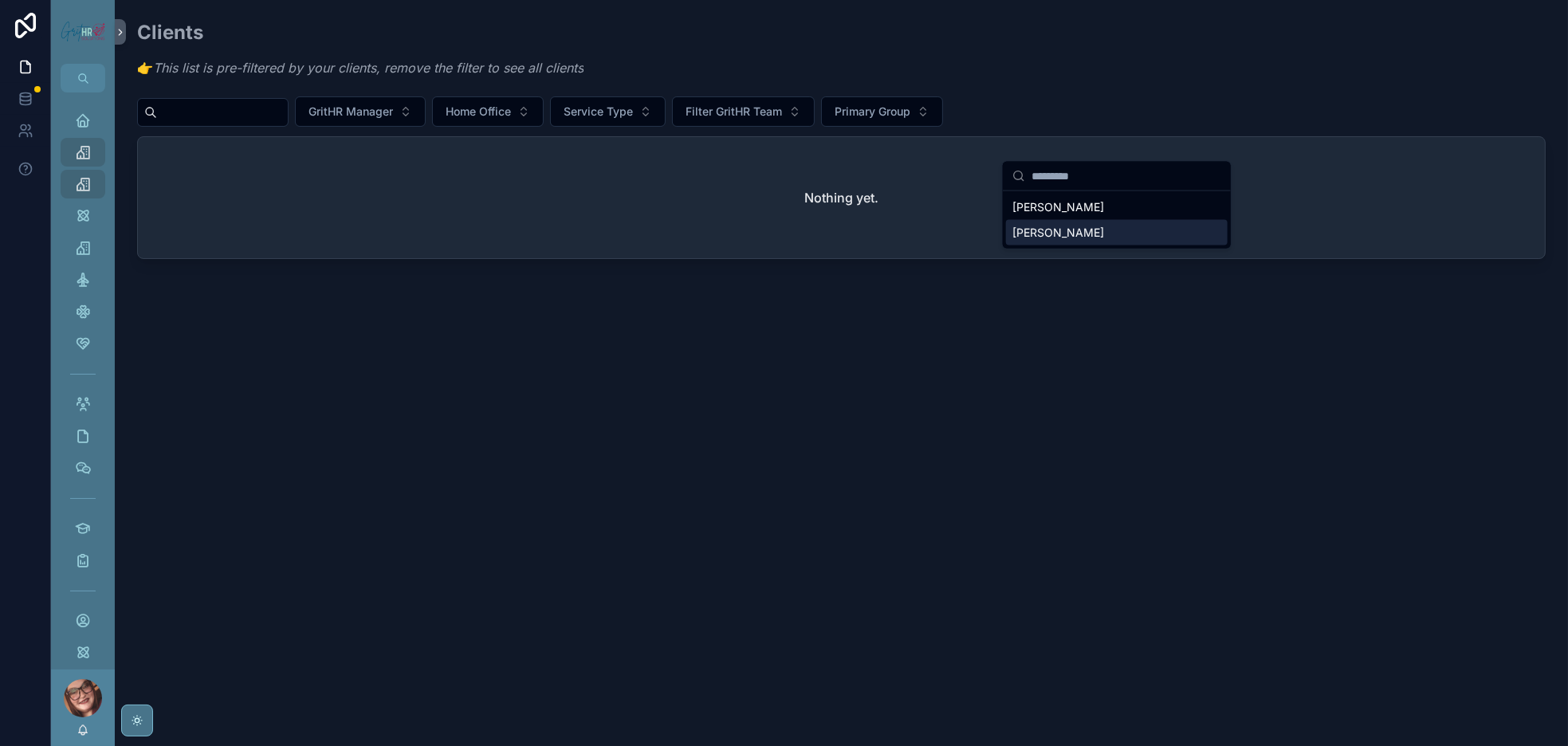
click at [1066, 240] on span "[PERSON_NAME]" at bounding box center [1058, 232] width 92 height 16
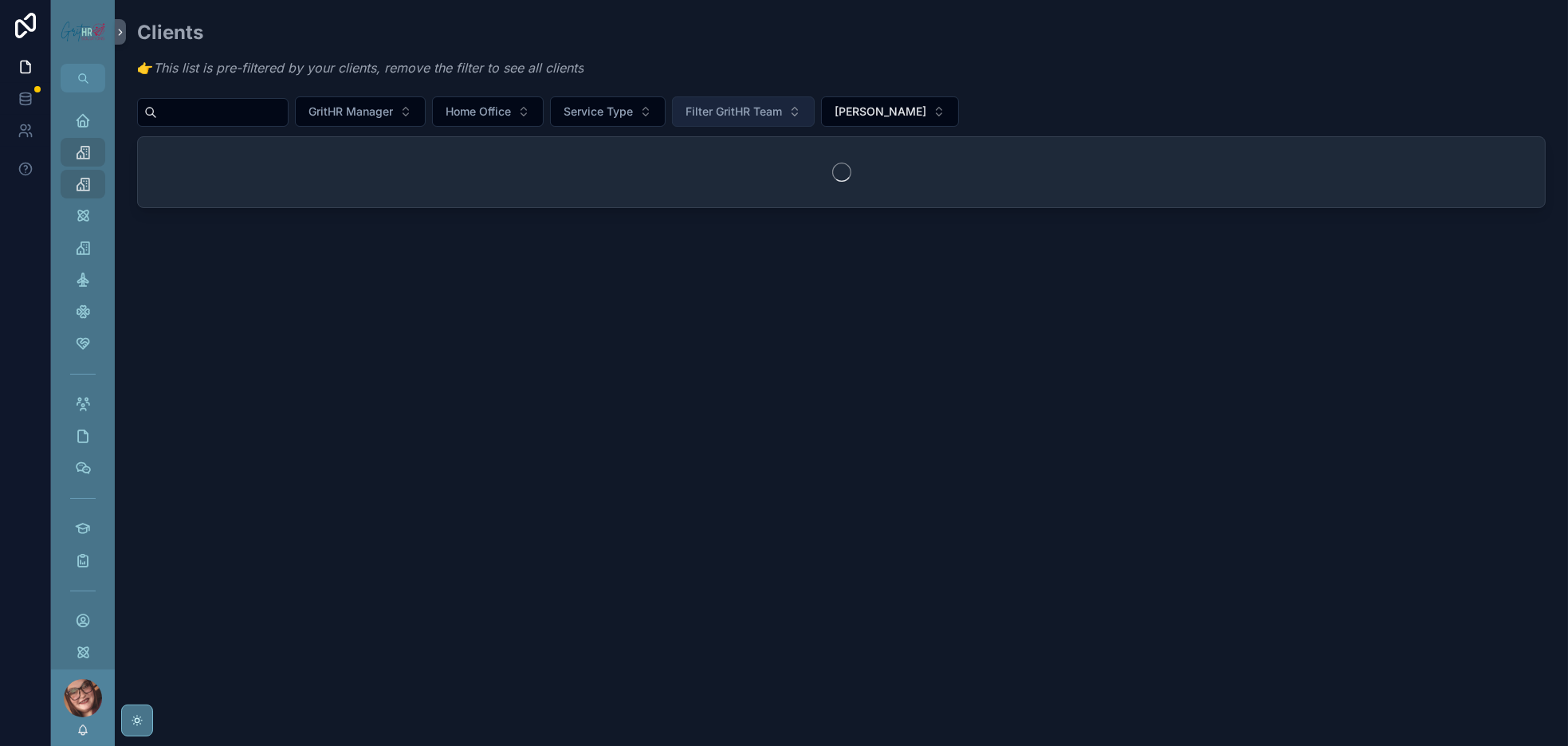
click at [782, 120] on span "Filter GritHR Team" at bounding box center [733, 112] width 97 height 16
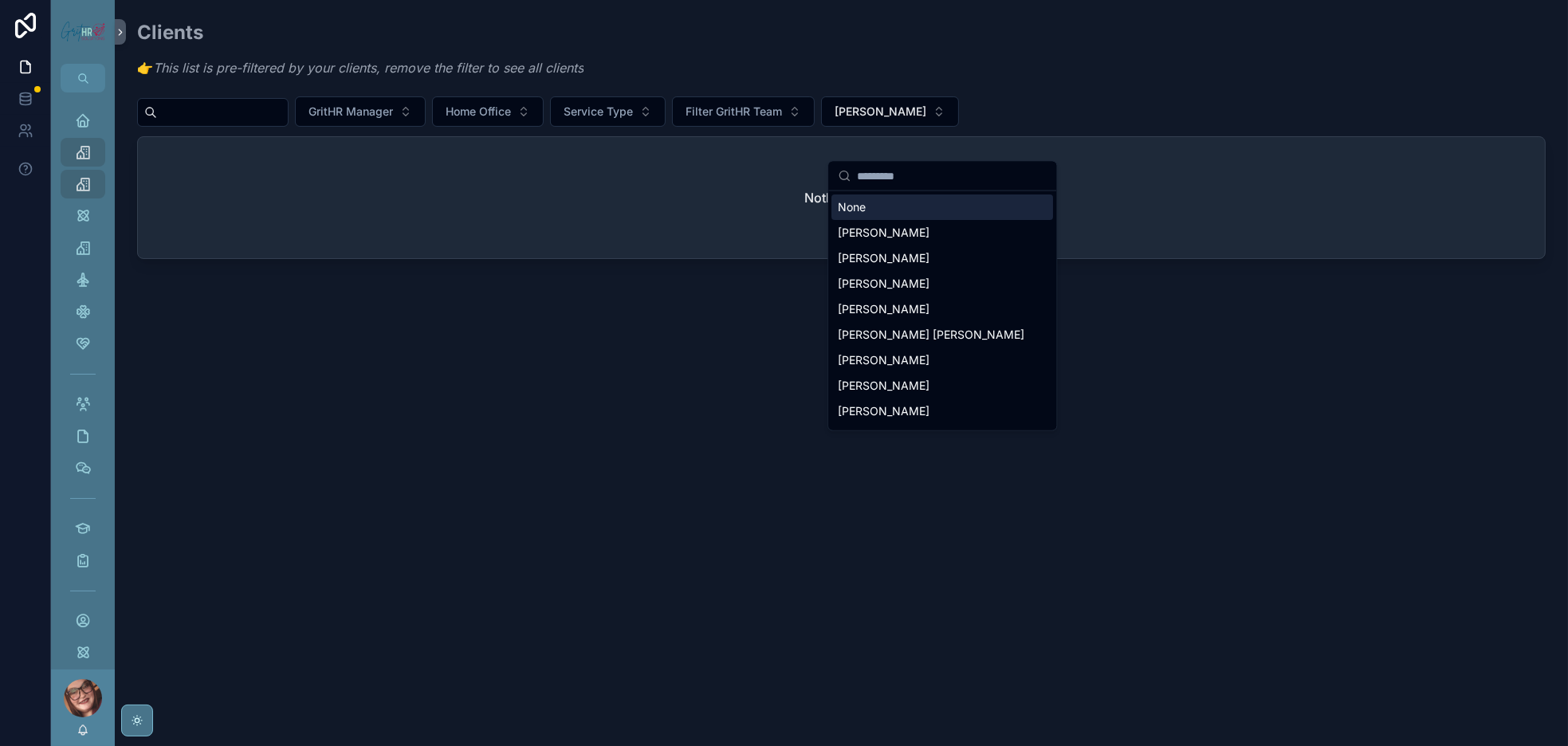
click at [881, 218] on div "None" at bounding box center [943, 207] width 221 height 26
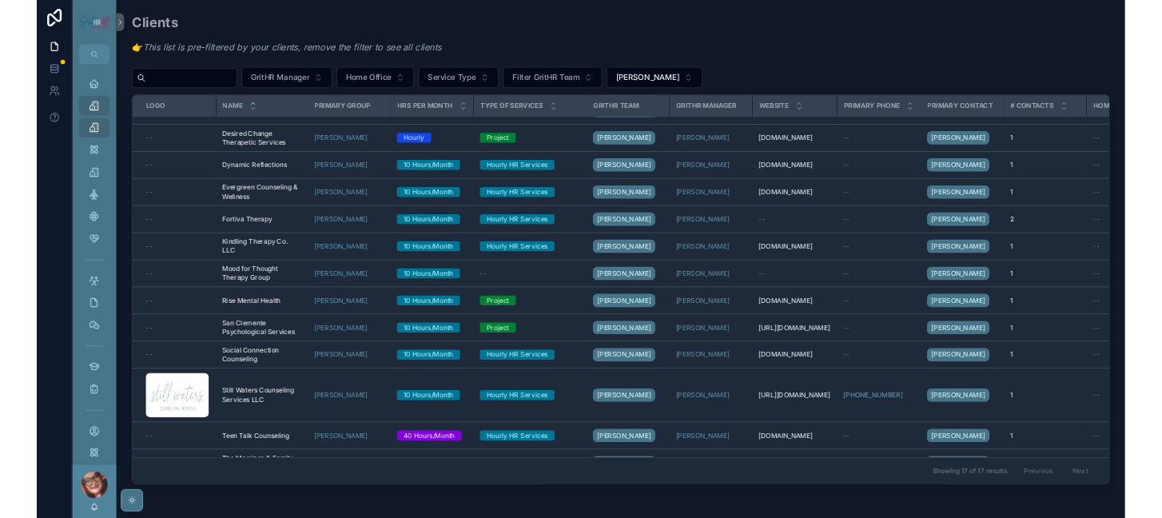
scroll to position [60, 0]
